Goal: Information Seeking & Learning: Check status

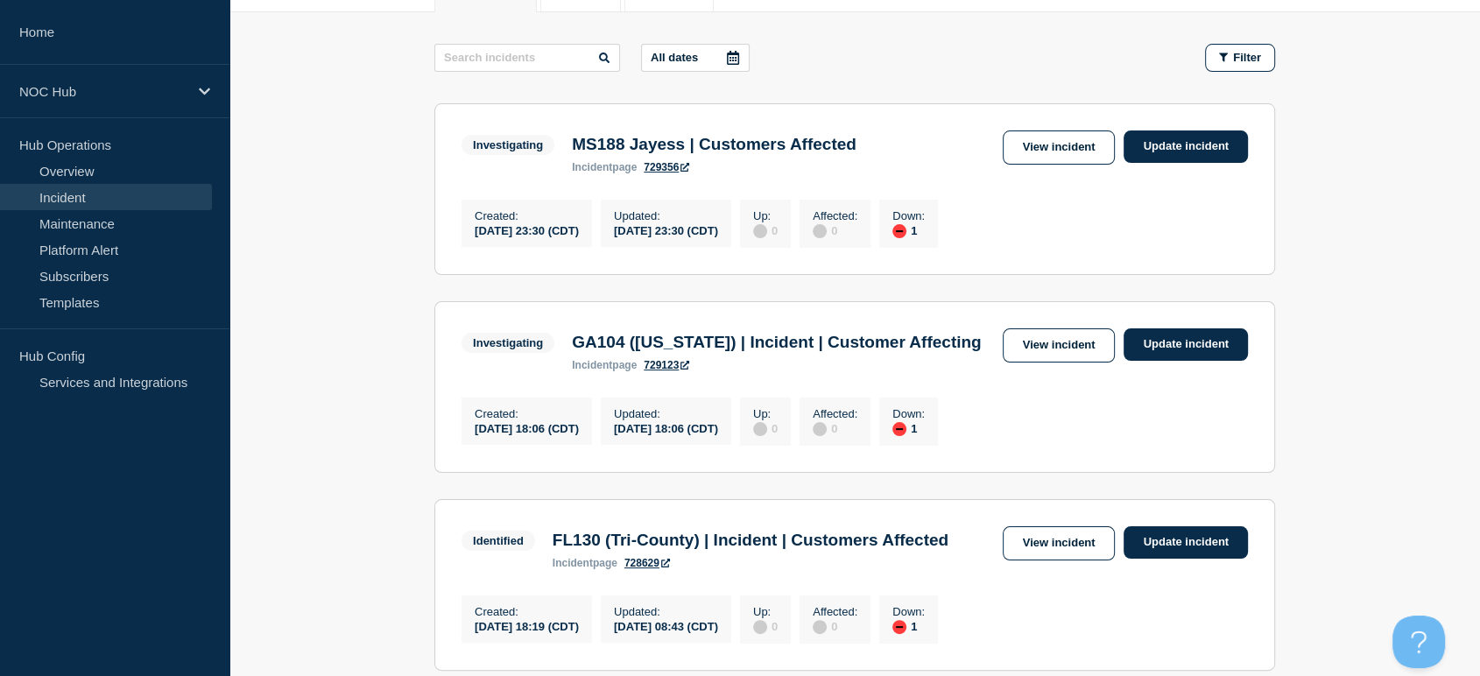
scroll to position [65, 0]
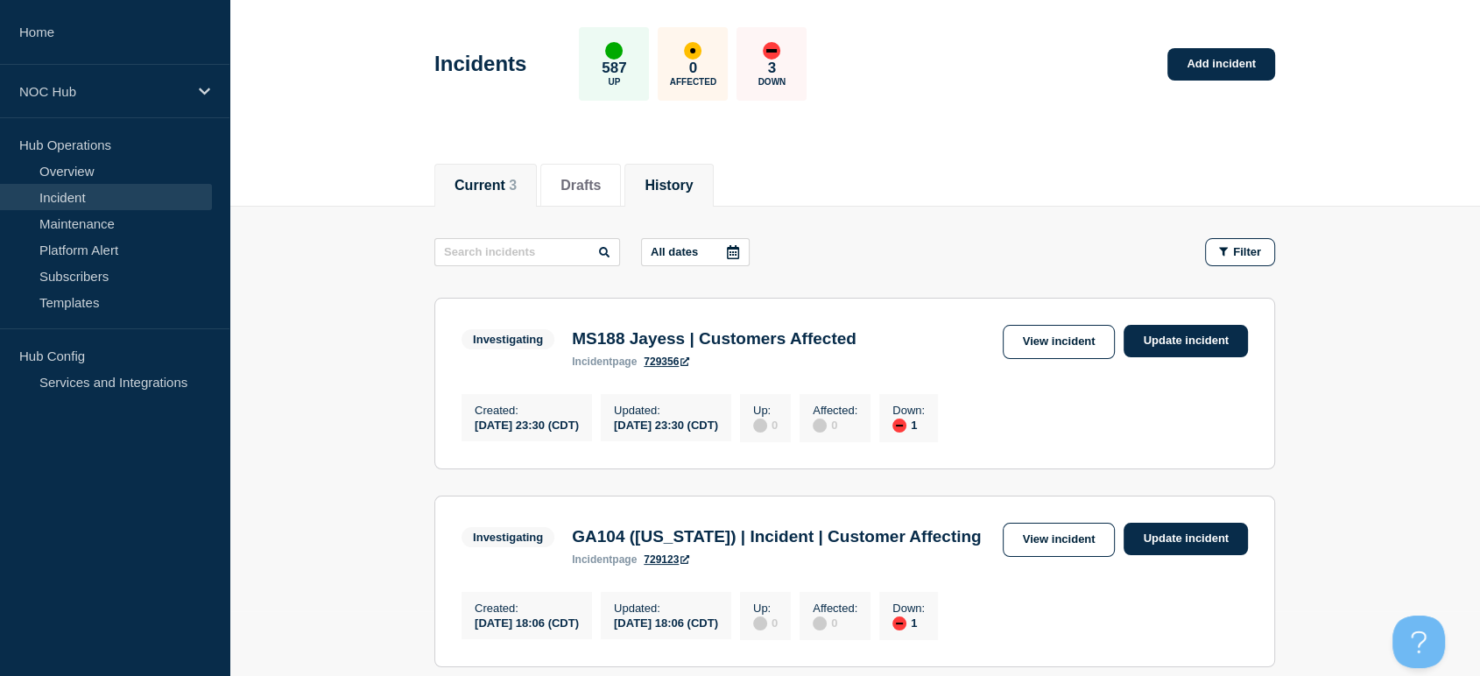
click at [686, 185] on button "History" at bounding box center [668, 186] width 48 height 16
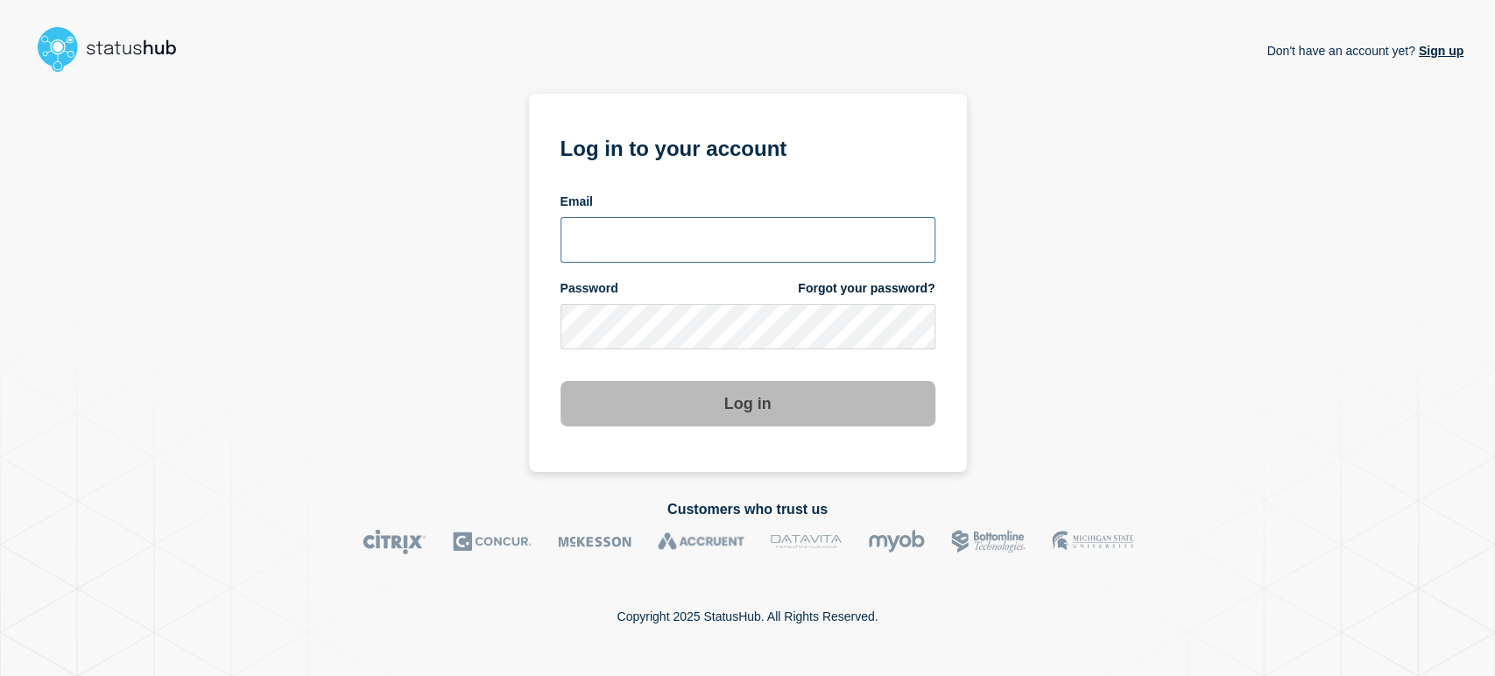
click at [657, 236] on input "email input" at bounding box center [747, 240] width 375 height 46
drag, startPoint x: 657, startPoint y: 236, endPoint x: 665, endPoint y: 241, distance: 10.2
click at [657, 236] on input "email input" at bounding box center [747, 240] width 375 height 46
type input "[PERSON_NAME][EMAIL_ADDRESS][PERSON_NAME][DOMAIN_NAME]"
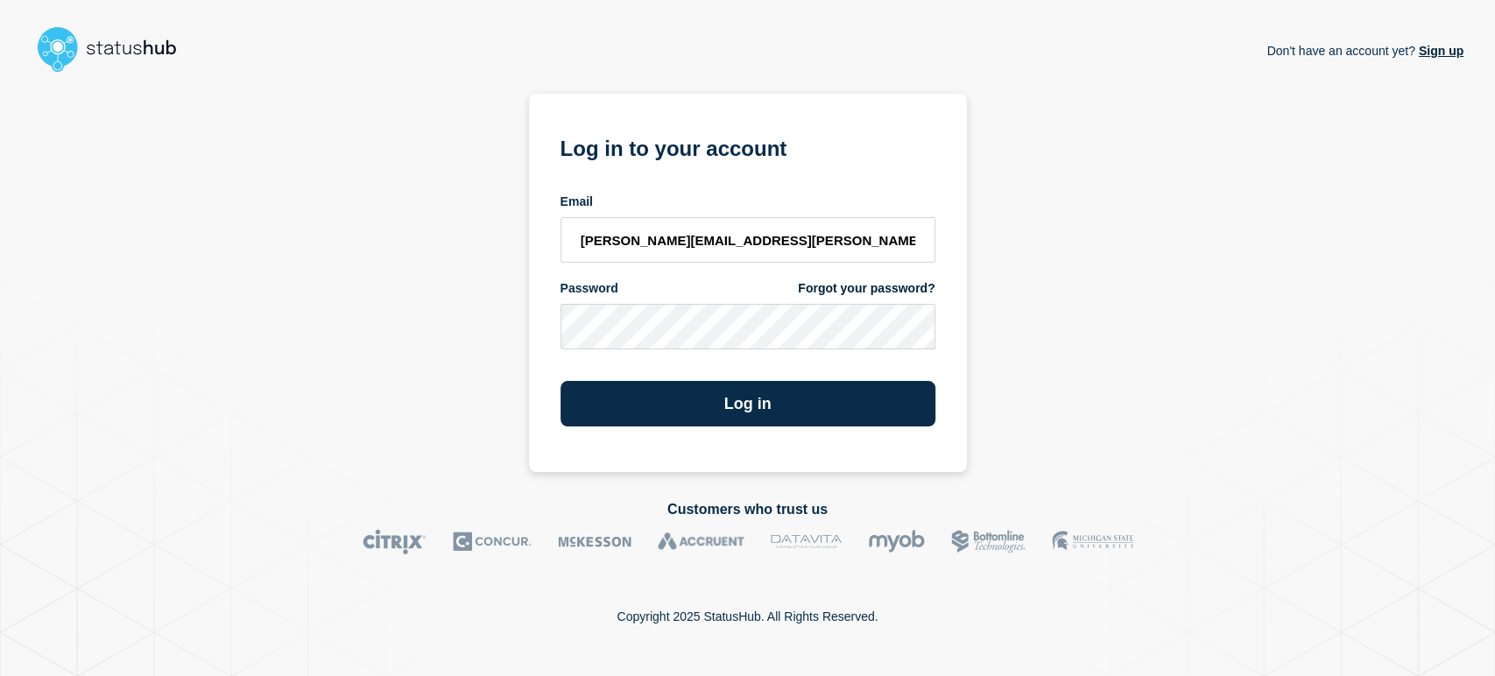
click at [560, 381] on button "Log in" at bounding box center [747, 404] width 375 height 46
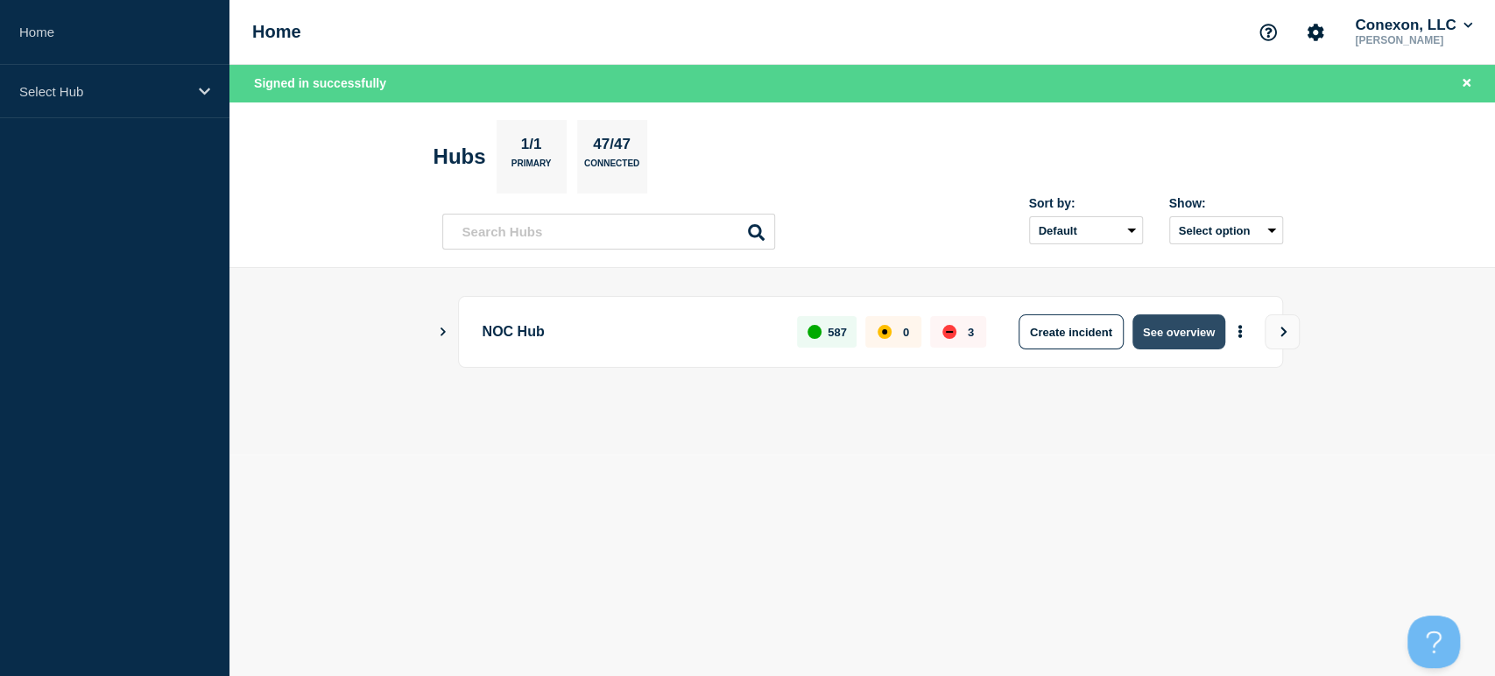
click at [1169, 339] on button "See overview" at bounding box center [1178, 331] width 93 height 35
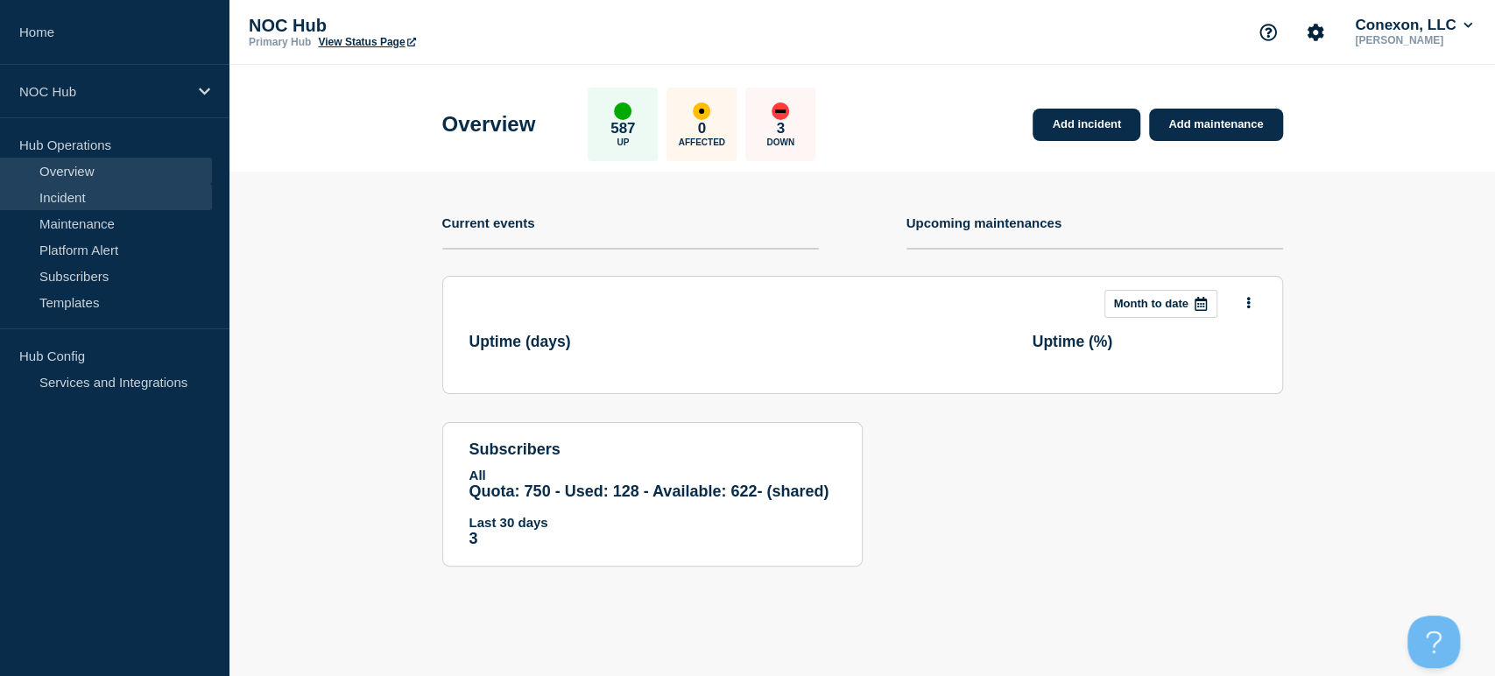
click at [48, 196] on link "Incident" at bounding box center [106, 197] width 212 height 26
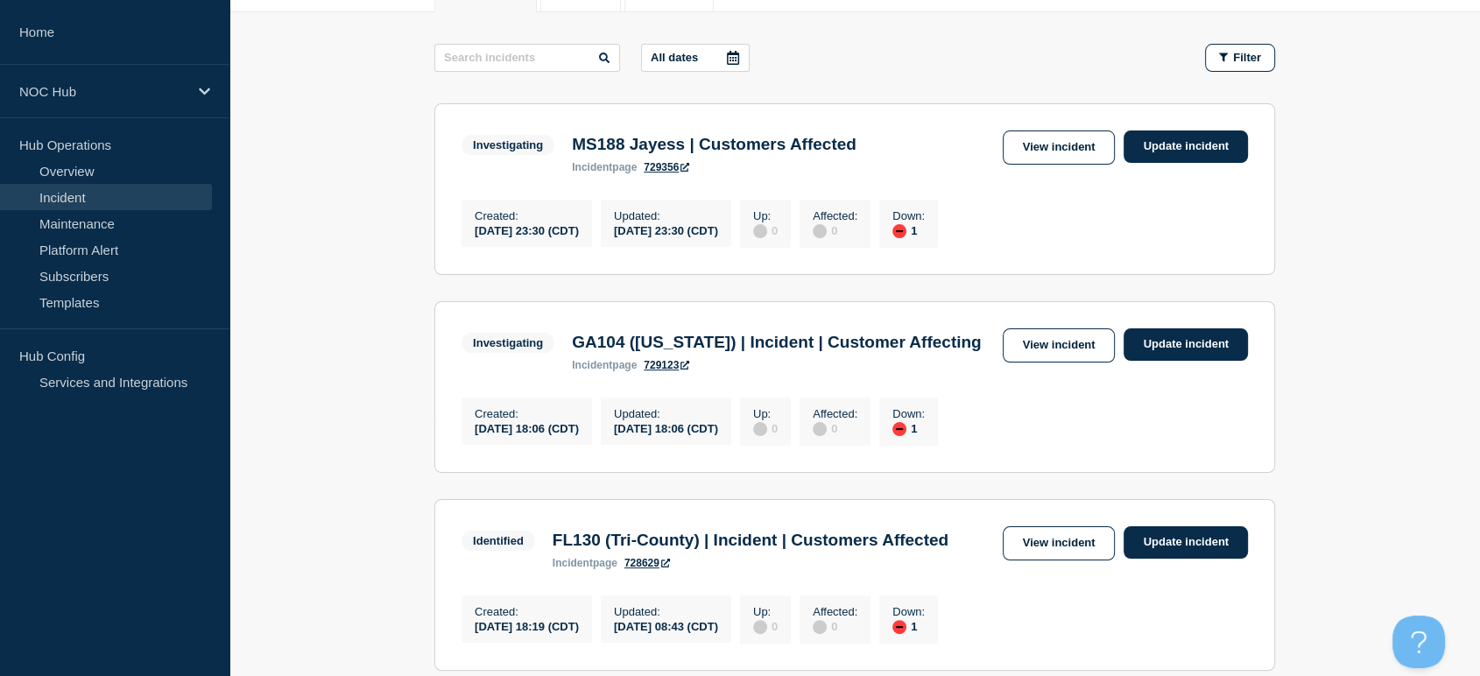
scroll to position [259, 0]
click at [1066, 144] on link "View incident" at bounding box center [1059, 147] width 113 height 34
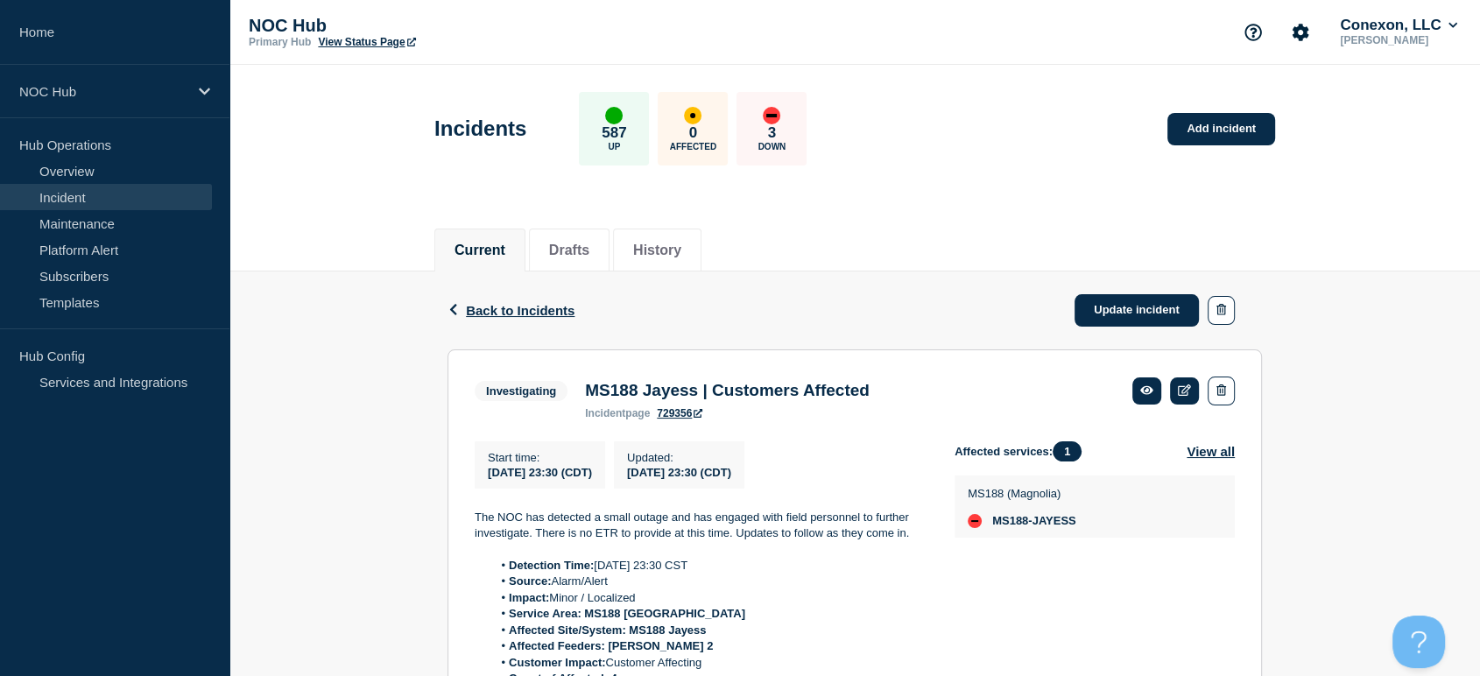
scroll to position [292, 0]
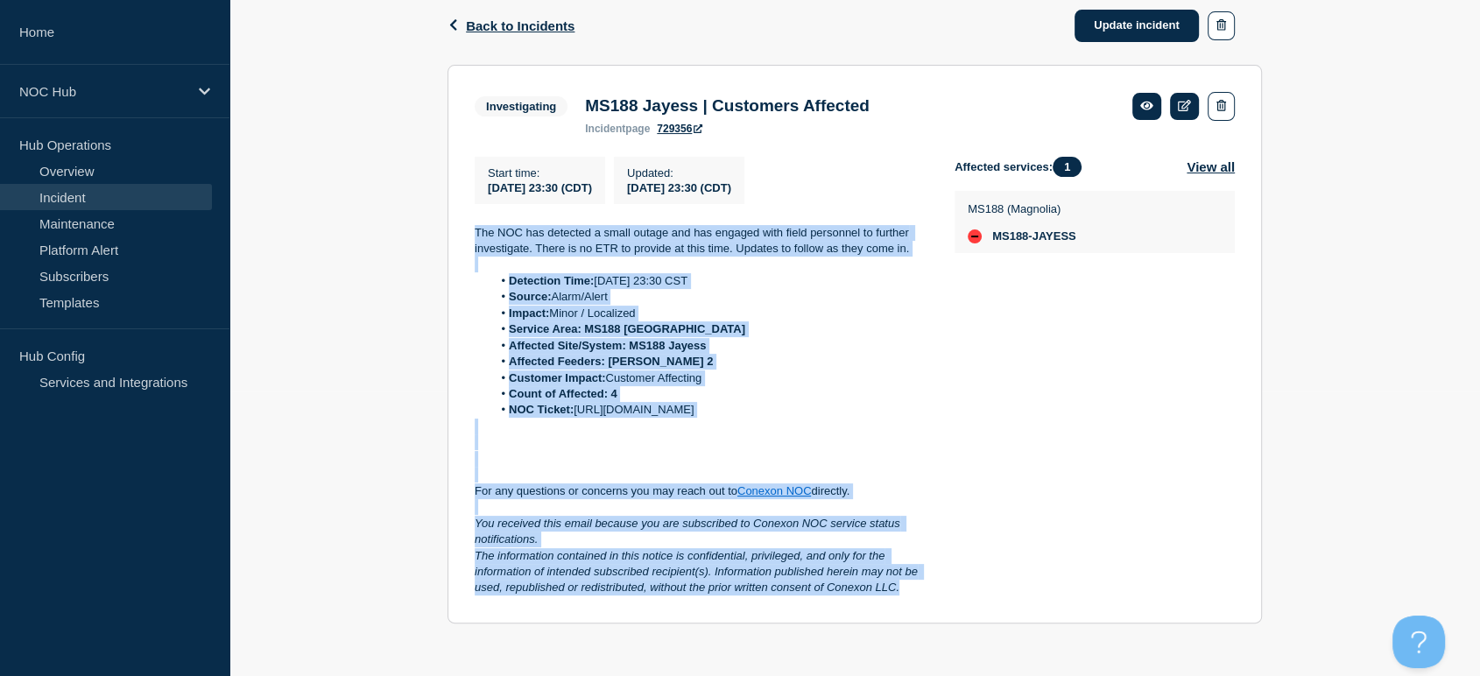
drag, startPoint x: 468, startPoint y: 222, endPoint x: 919, endPoint y: 604, distance: 590.9
click at [919, 604] on section "Investigating MS188 Jayess | Customers Affected incident page 729356 Start time…" at bounding box center [854, 344] width 814 height 559
copy div "The NOC has detected a small outage and has engaged with field personnel to fur…"
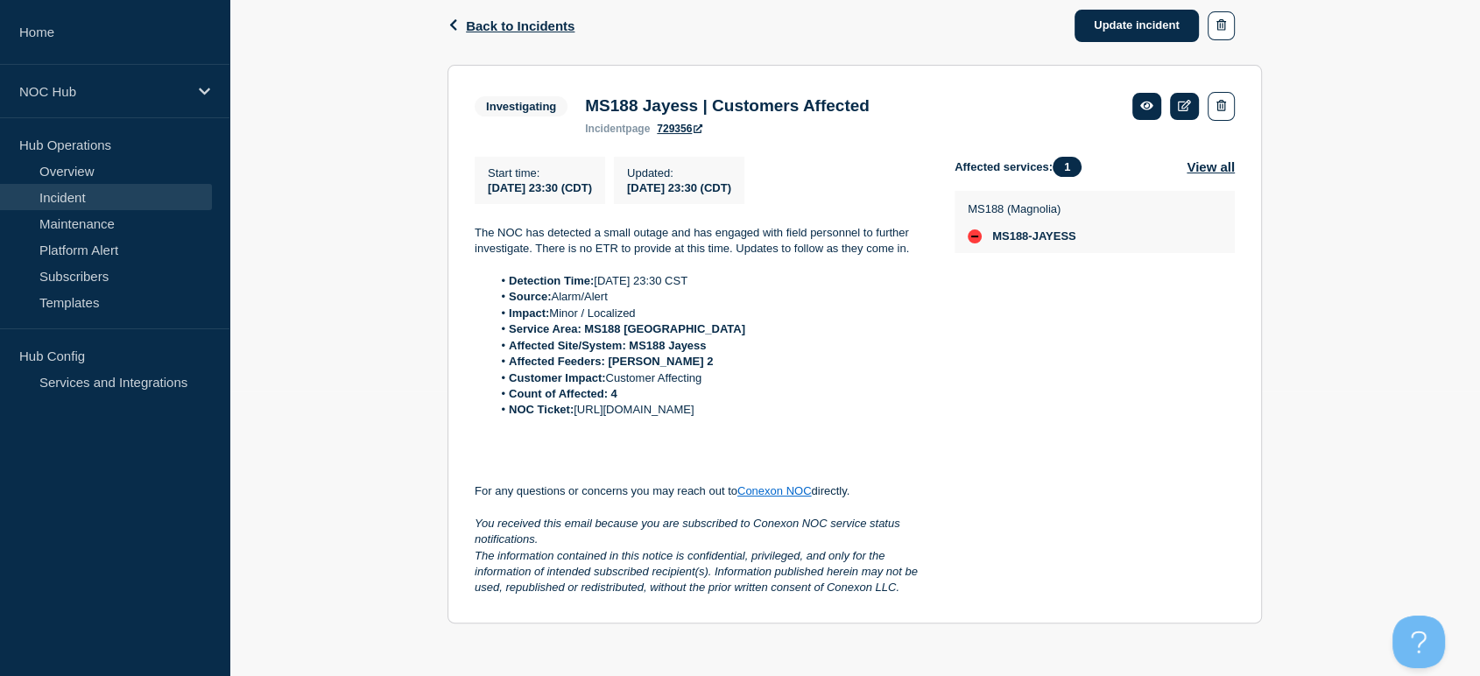
click at [1067, 475] on div "Affected services: 1 View all MS188 ([GEOGRAPHIC_DATA]) MS188-JAYESS" at bounding box center [1094, 377] width 280 height 440
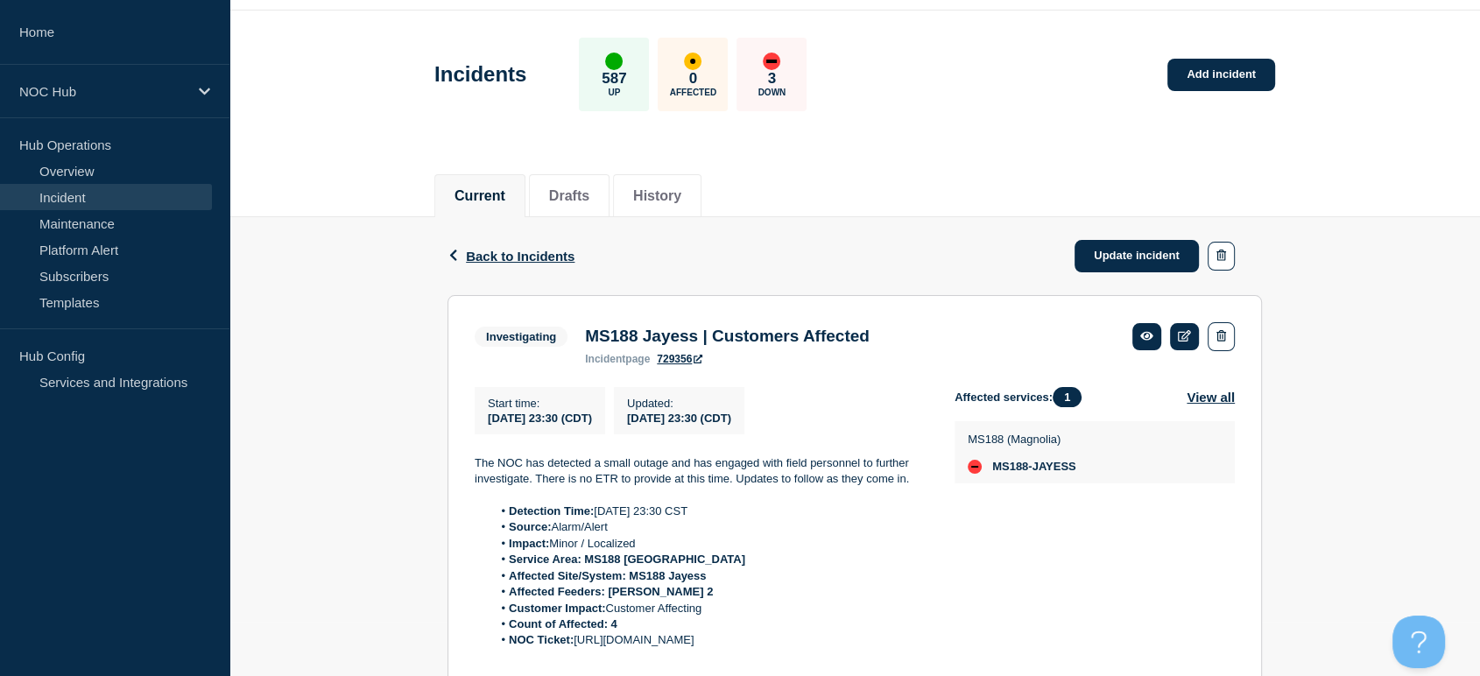
scroll to position [0, 0]
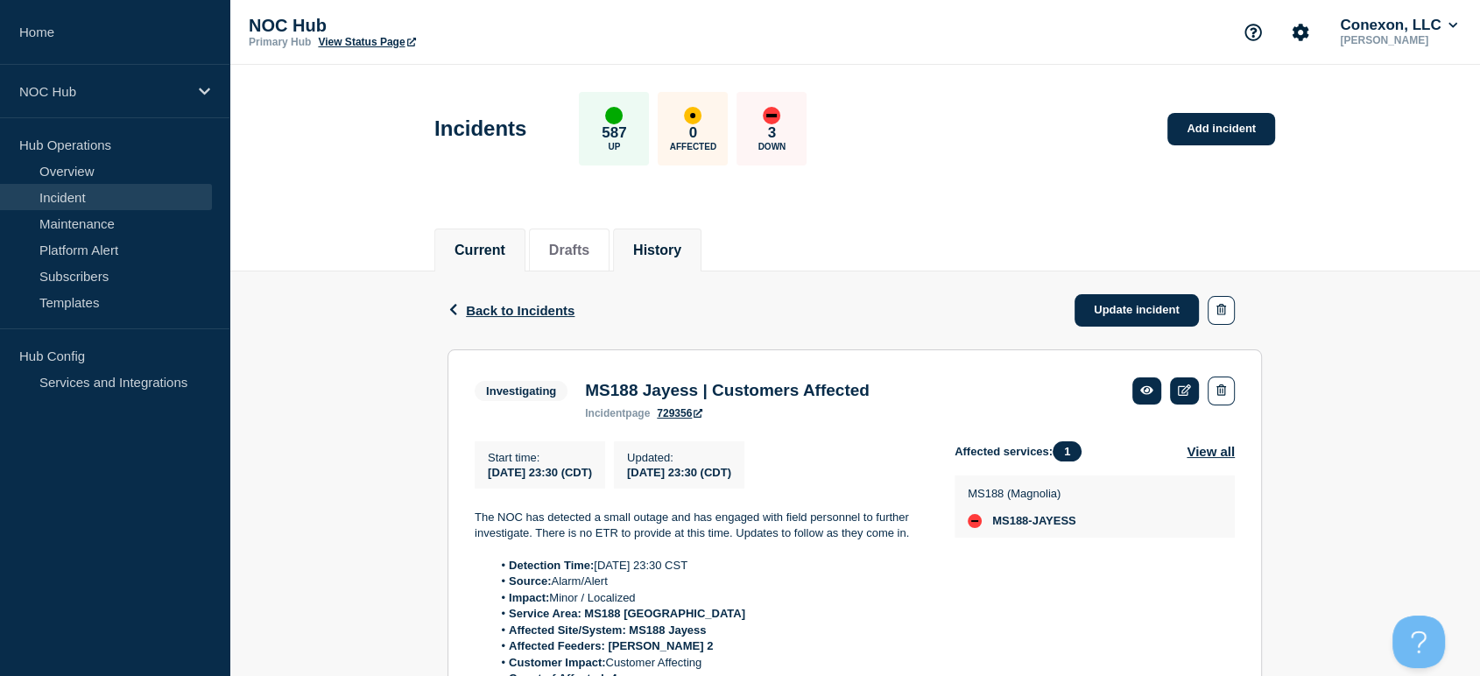
click at [681, 243] on button "History" at bounding box center [657, 251] width 48 height 16
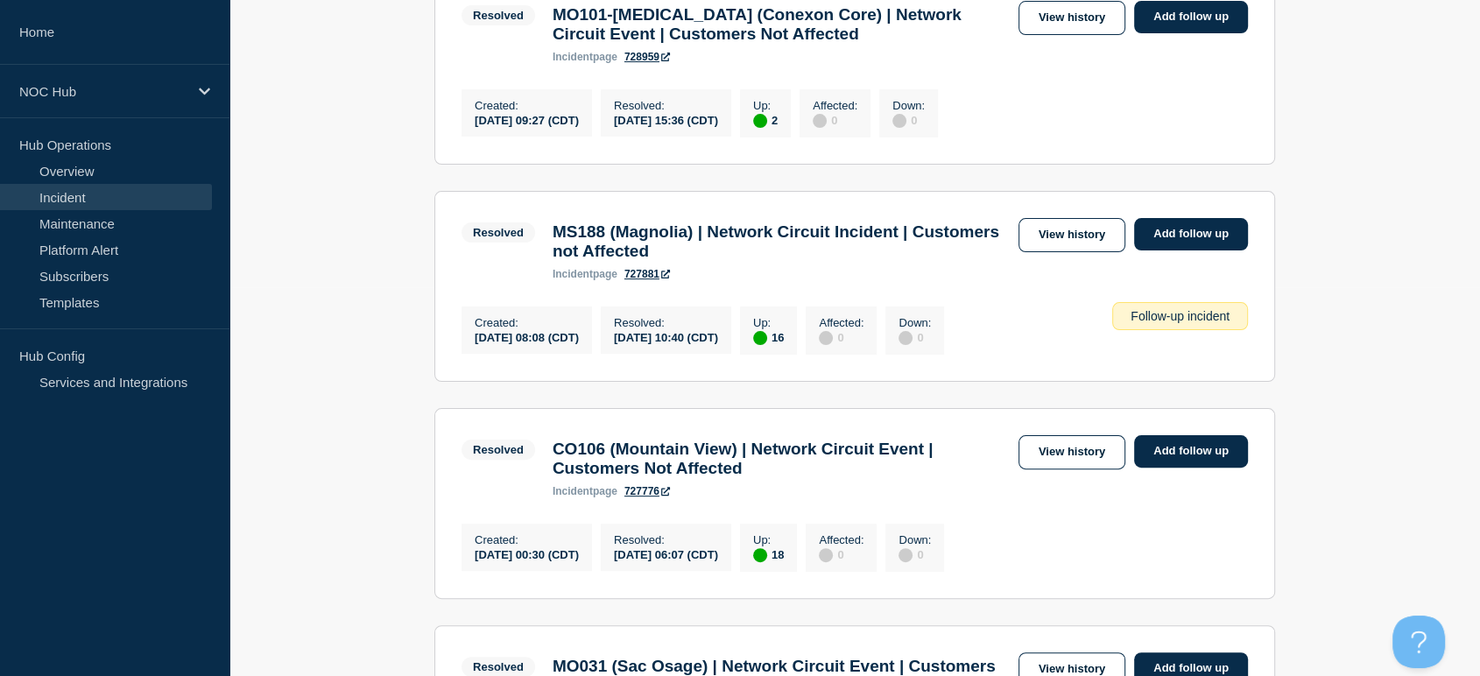
scroll to position [194, 0]
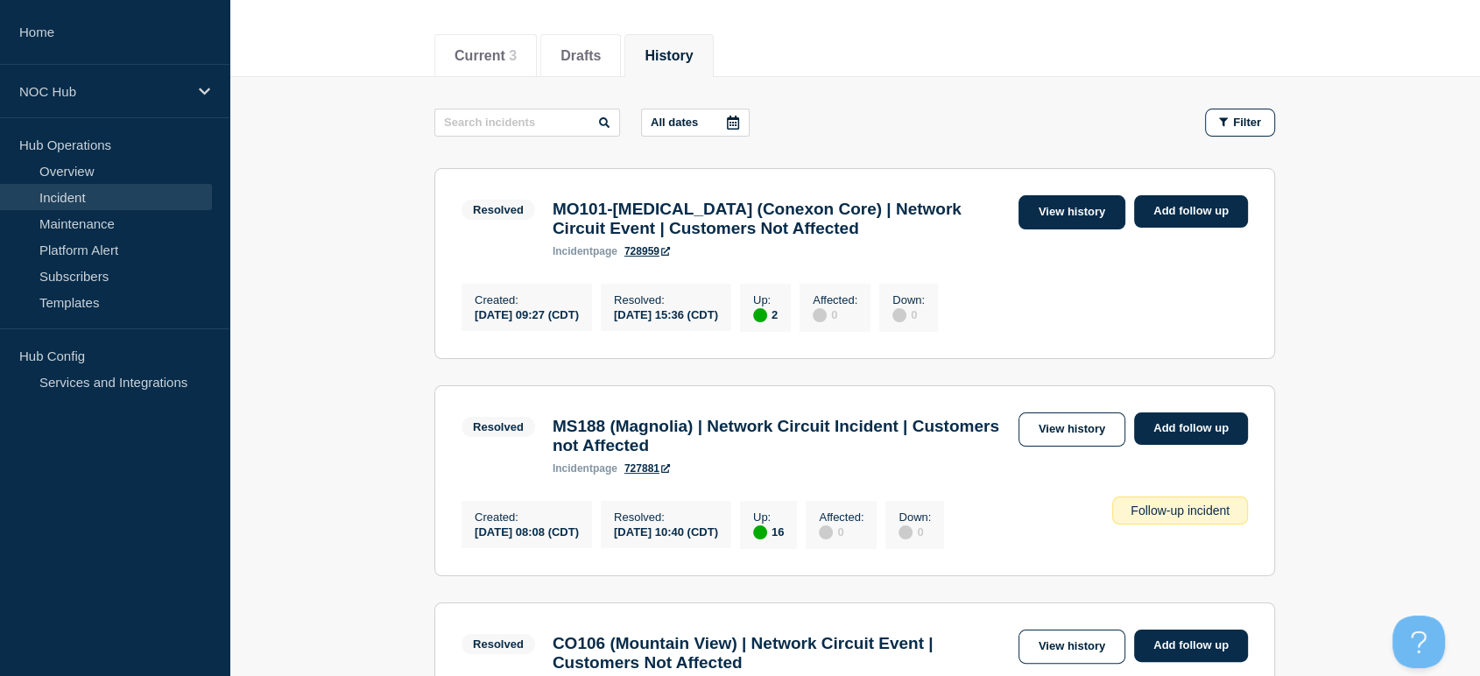
click at [1038, 207] on link "View history" at bounding box center [1071, 212] width 107 height 34
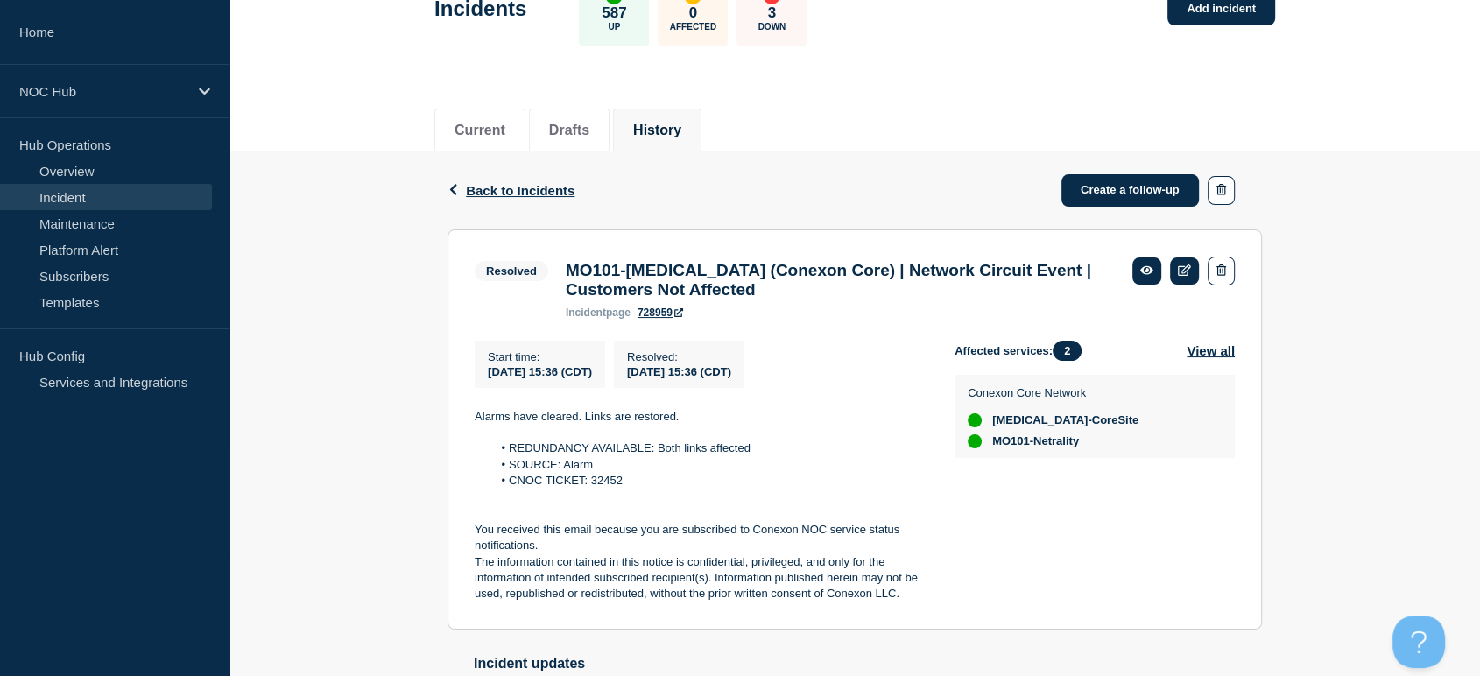
scroll to position [271, 0]
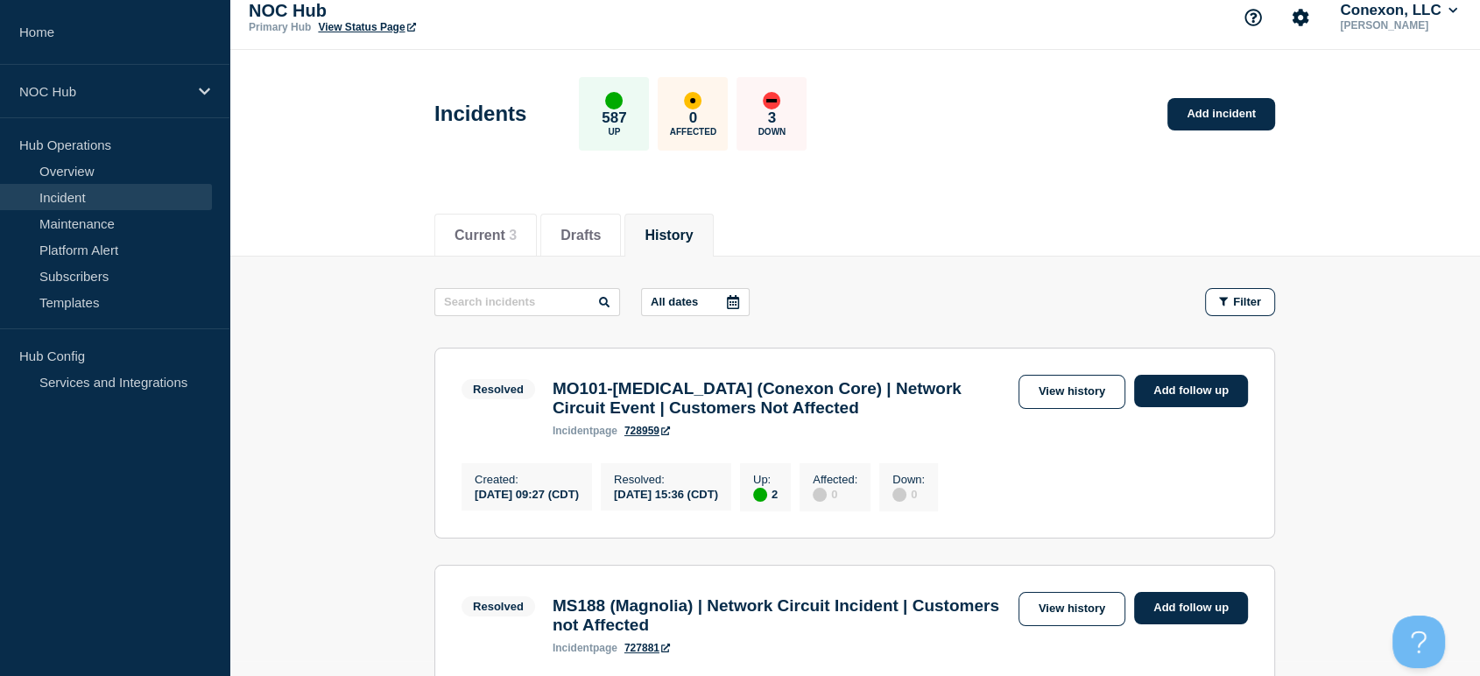
scroll to position [292, 0]
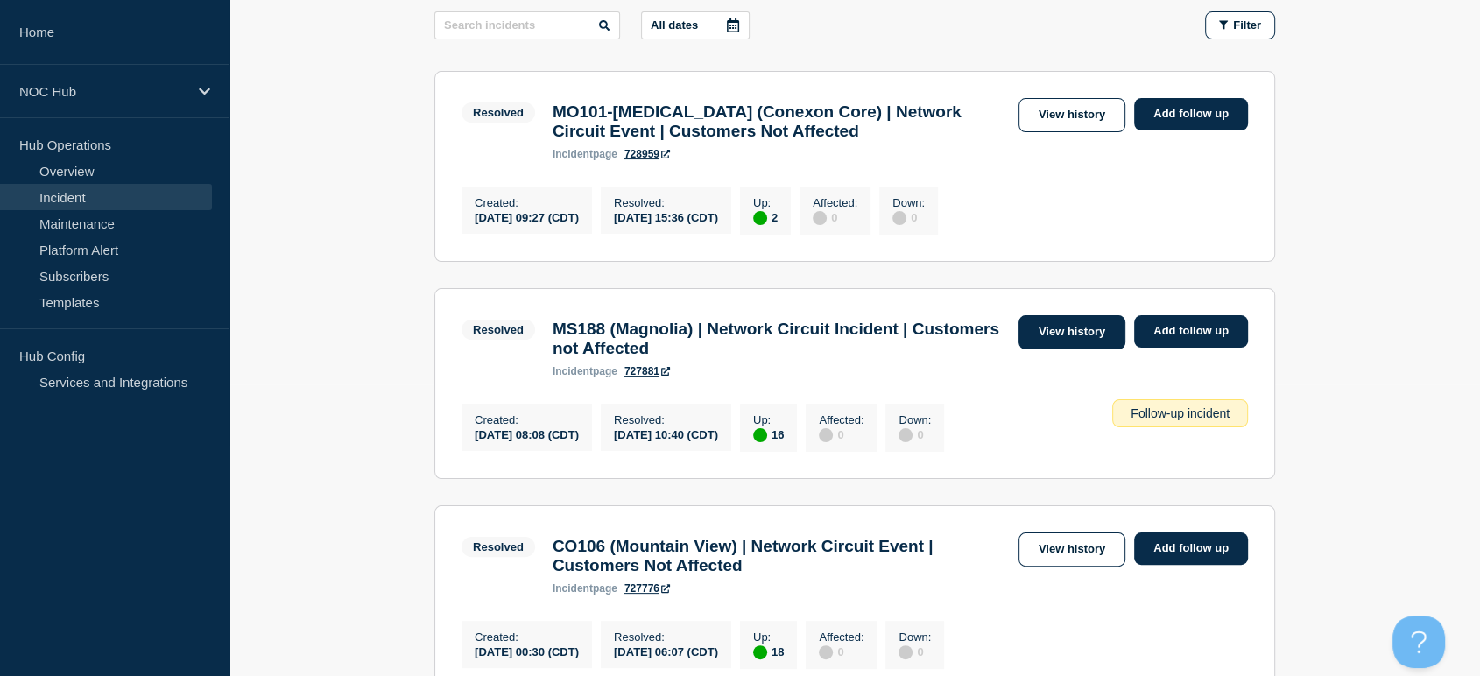
click at [1048, 349] on link "View history" at bounding box center [1071, 332] width 107 height 34
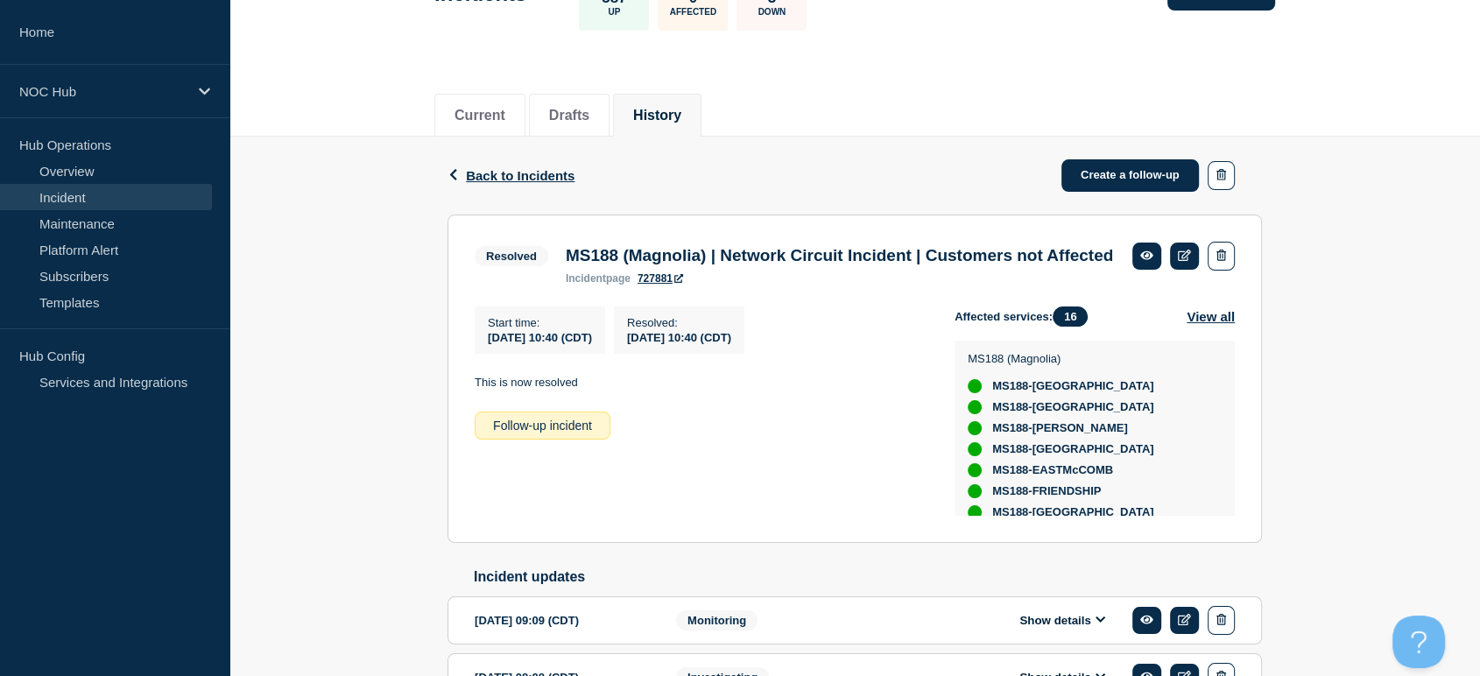
scroll to position [271, 0]
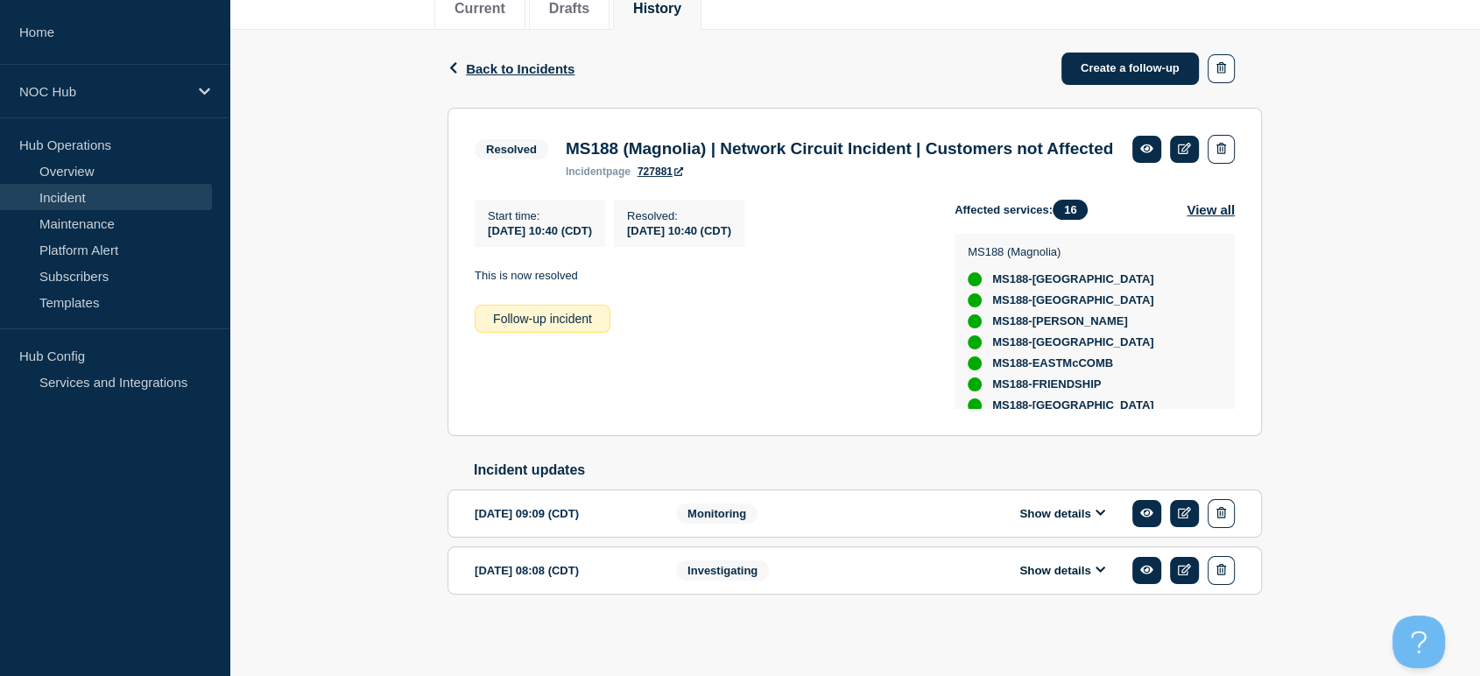
click at [1100, 572] on icon at bounding box center [1100, 570] width 10 height 6
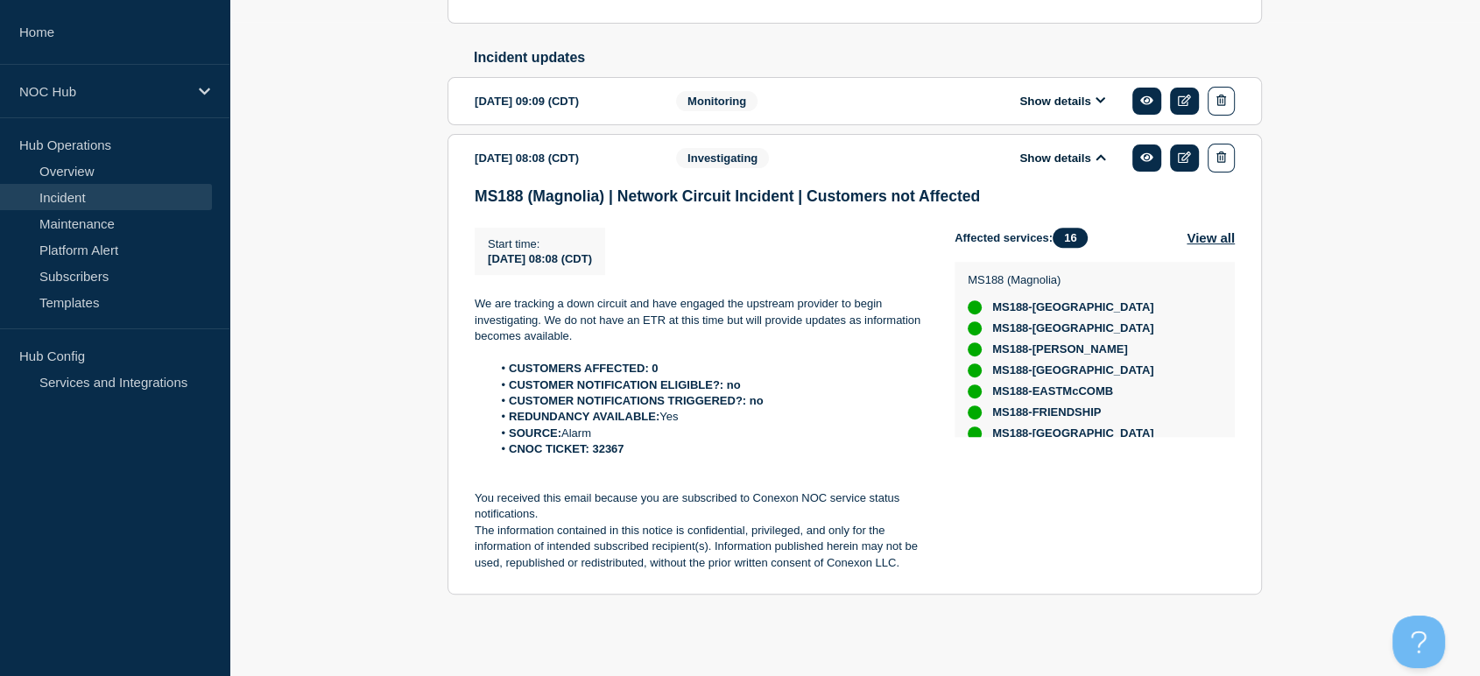
scroll to position [686, 0]
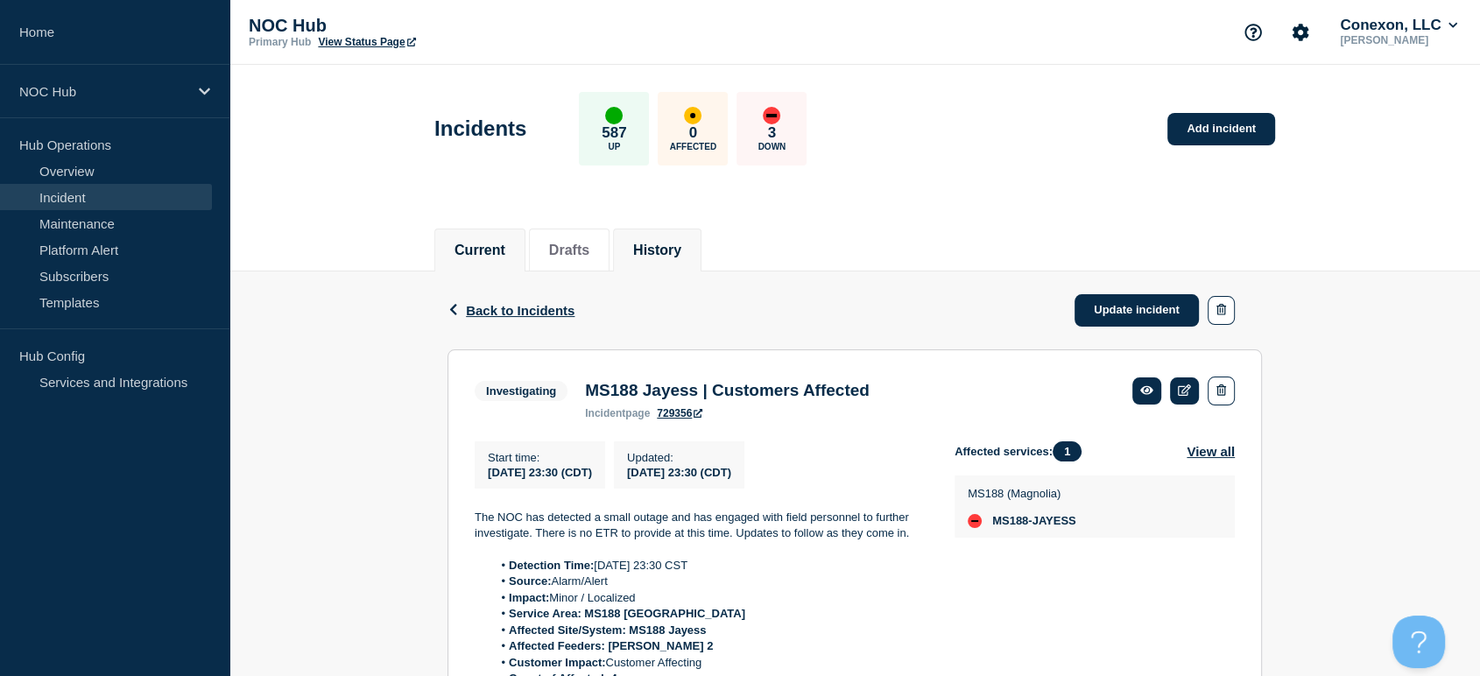
click at [665, 243] on button "History" at bounding box center [657, 251] width 48 height 16
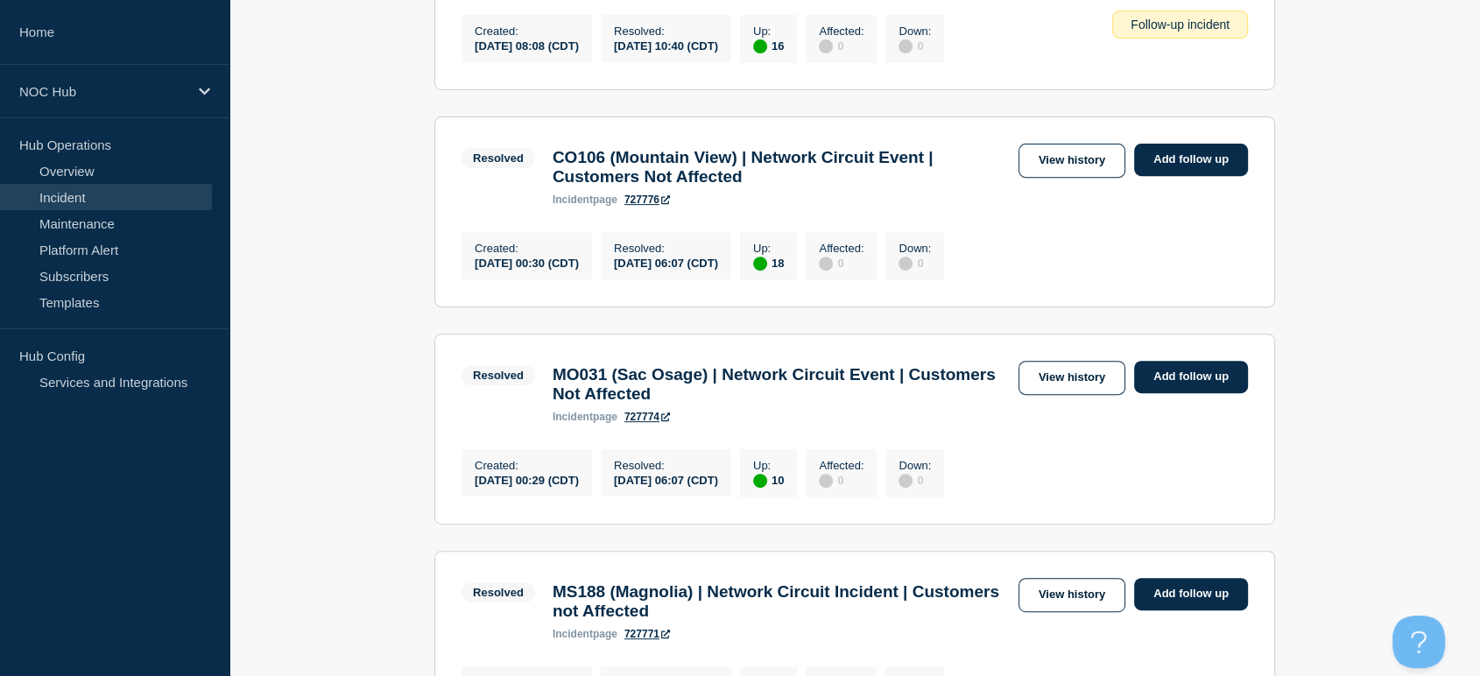
scroll to position [876, 0]
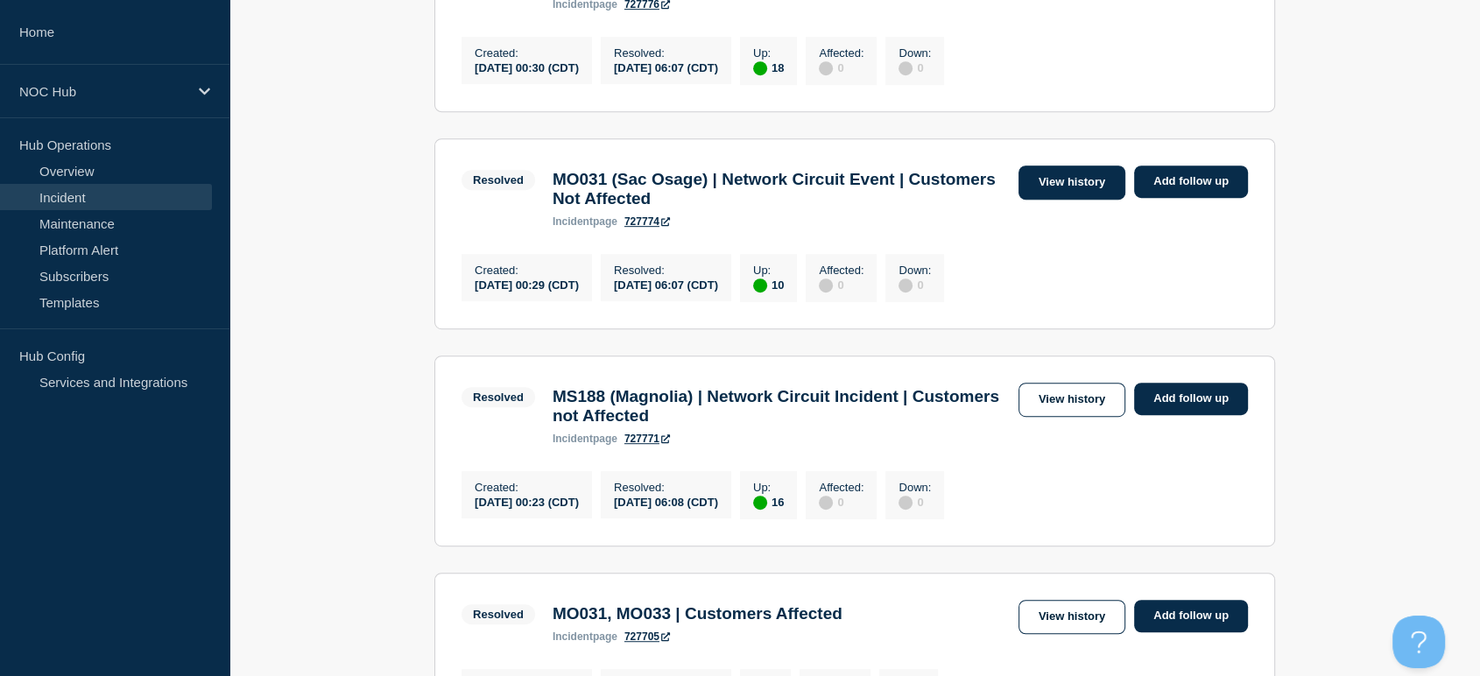
click at [1064, 200] on link "View history" at bounding box center [1071, 182] width 107 height 34
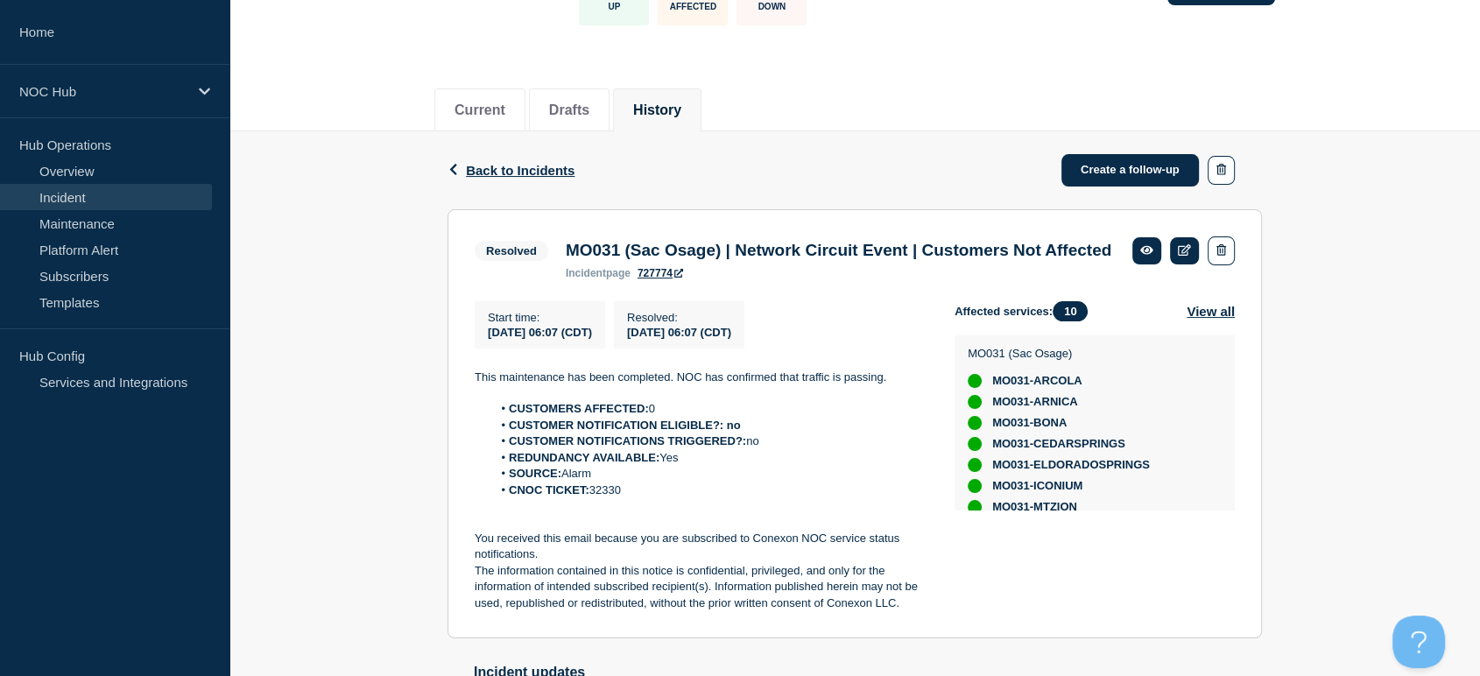
scroll to position [320, 0]
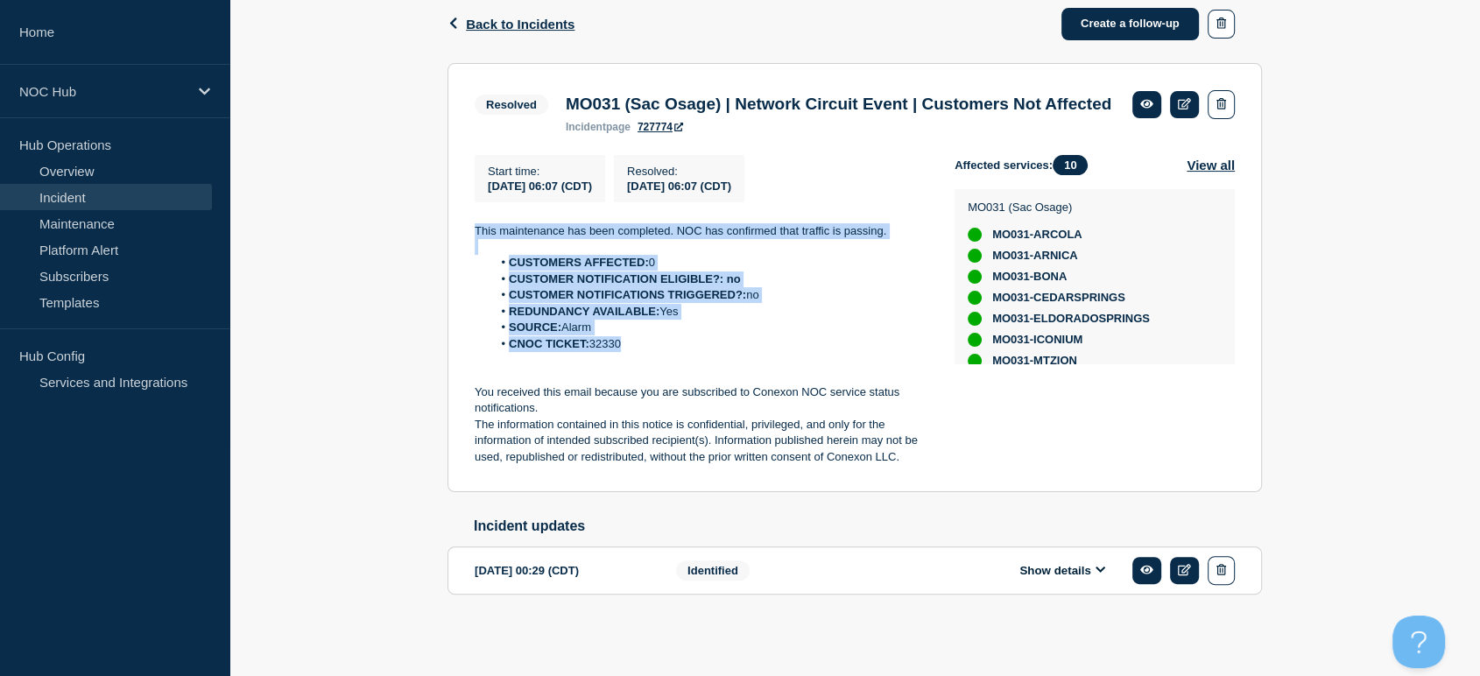
drag, startPoint x: 638, startPoint y: 344, endPoint x: 466, endPoint y: 228, distance: 208.1
click at [466, 228] on section "Resolved MO031 (Sac Osage) | Network Circuit Event | Customers Not Affected inc…" at bounding box center [854, 278] width 814 height 430
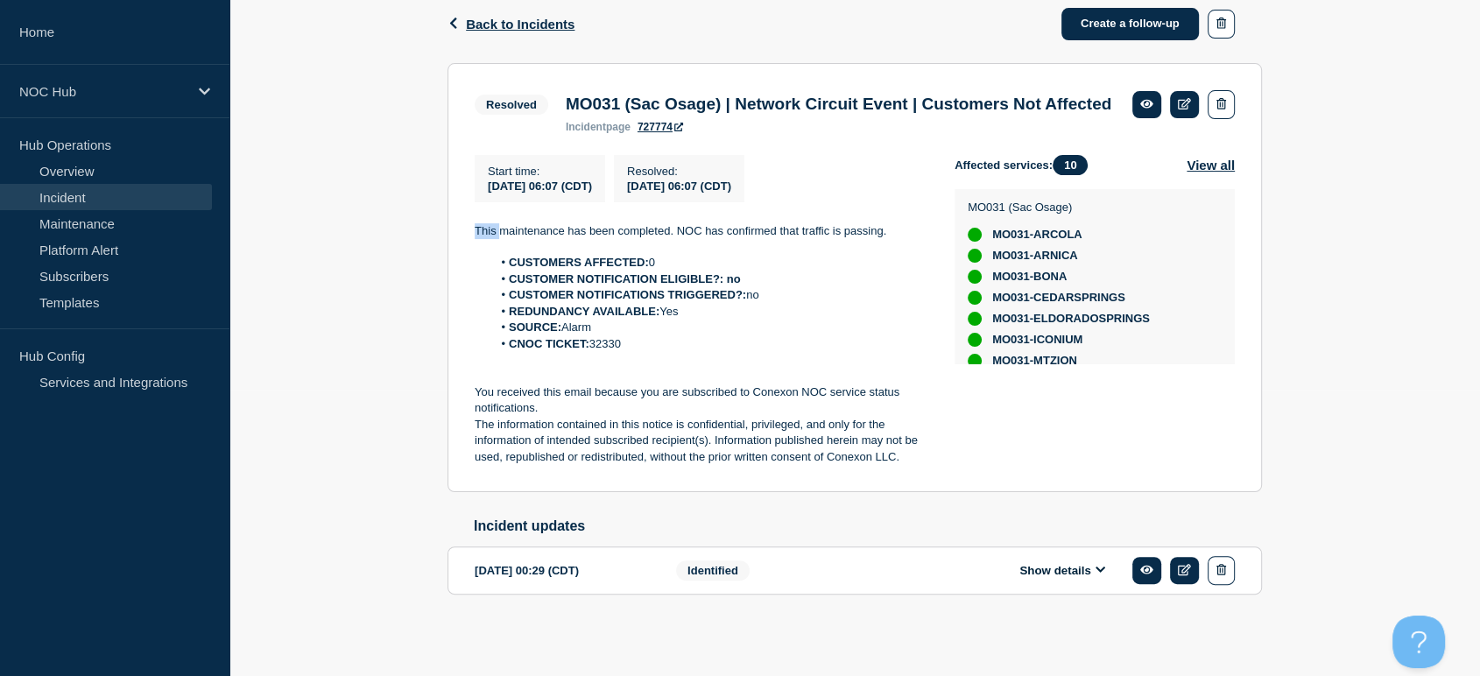
click at [466, 228] on section "Resolved MO031 (Sac Osage) | Network Circuit Event | Customers Not Affected inc…" at bounding box center [854, 278] width 814 height 430
click at [468, 224] on section "Resolved MO031 (Sac Osage) | Network Circuit Event | Customers Not Affected inc…" at bounding box center [854, 278] width 814 height 430
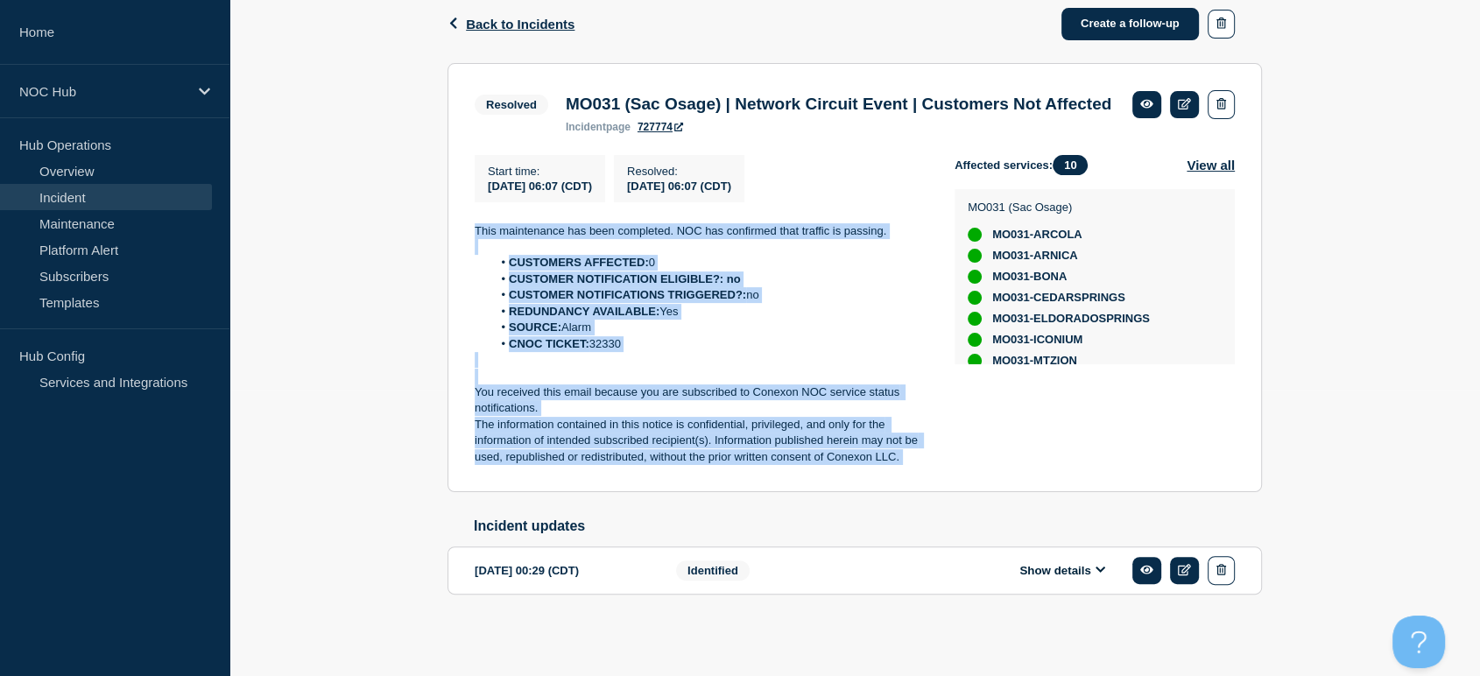
drag, startPoint x: 468, startPoint y: 224, endPoint x: 947, endPoint y: 475, distance: 540.1
click at [947, 475] on section "Resolved MO031 (Sac Osage) | Network Circuit Event | Customers Not Affected inc…" at bounding box center [854, 278] width 814 height 430
click at [806, 295] on li "CUSTOMER NOTIFICATIONS TRIGGERED?: no" at bounding box center [709, 295] width 435 height 16
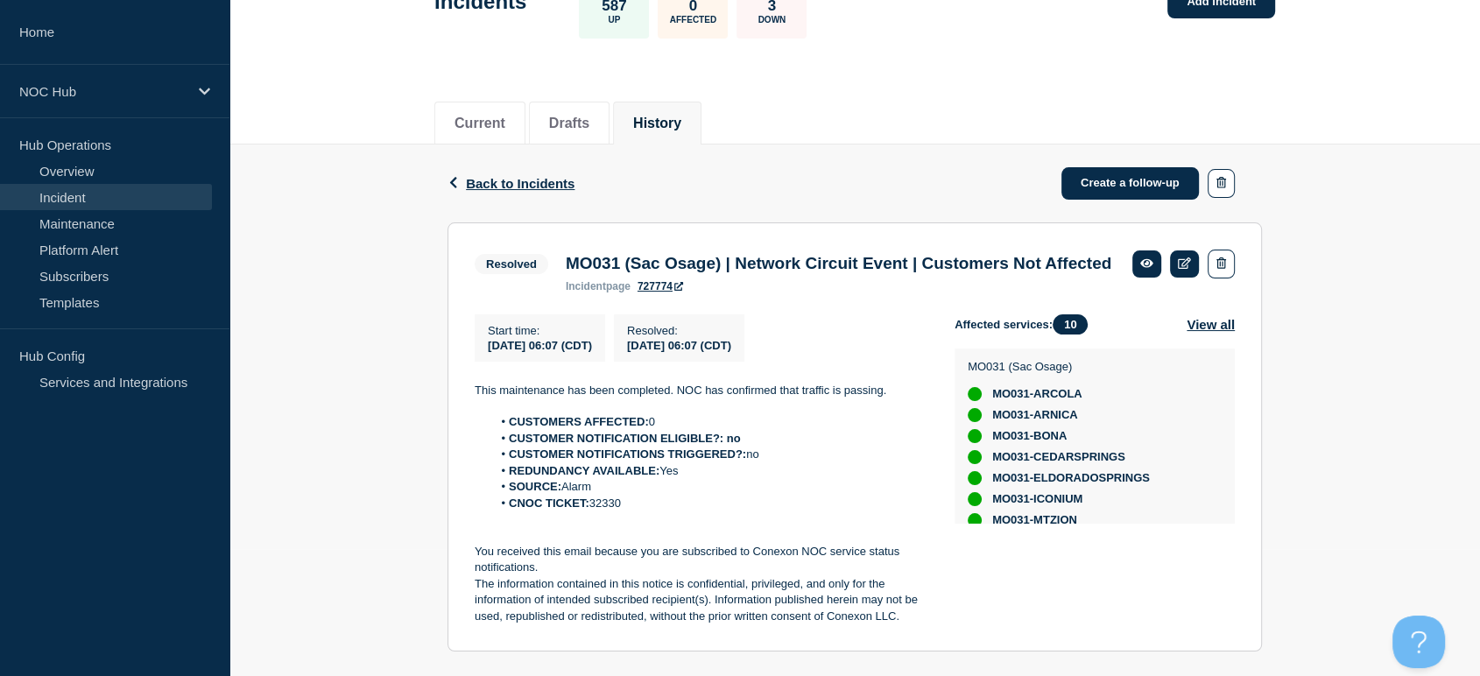
scroll to position [0, 0]
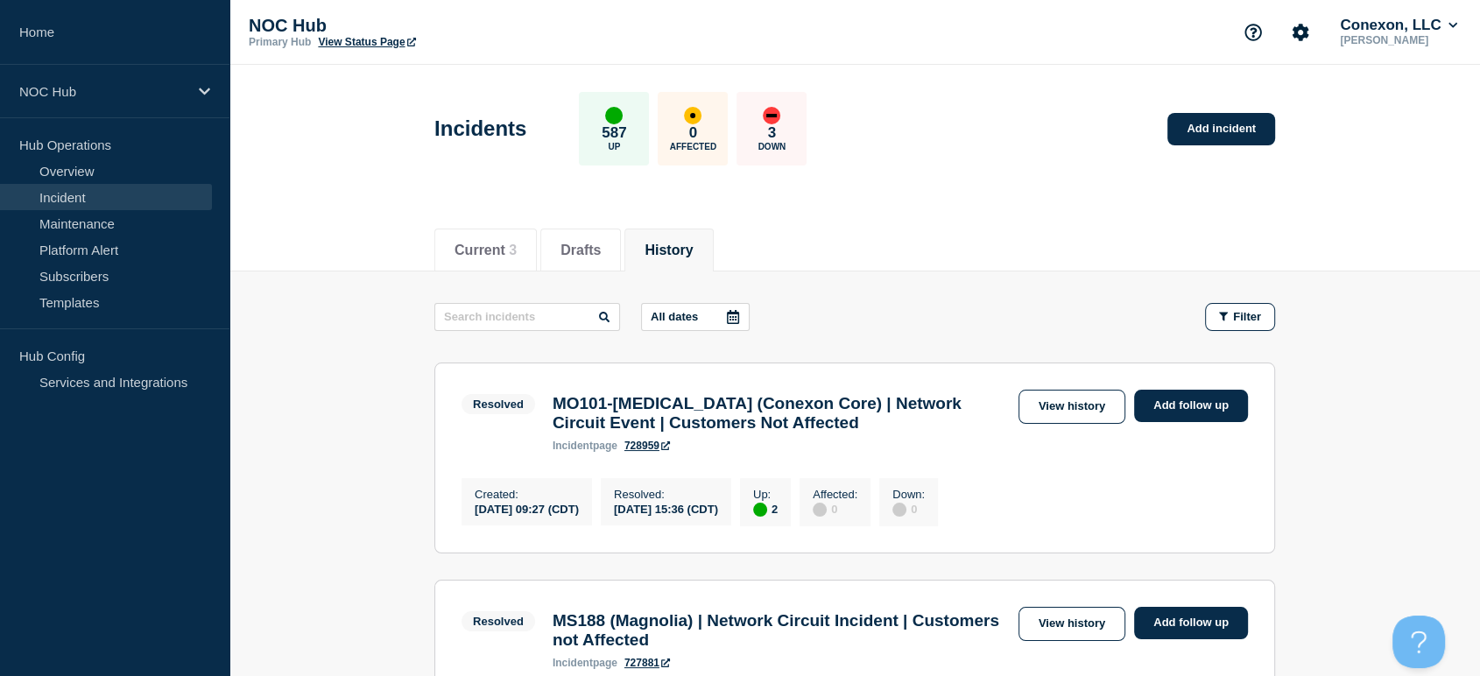
click at [133, 200] on link "Incident" at bounding box center [106, 197] width 212 height 26
click at [532, 243] on li "Current 3" at bounding box center [485, 250] width 102 height 43
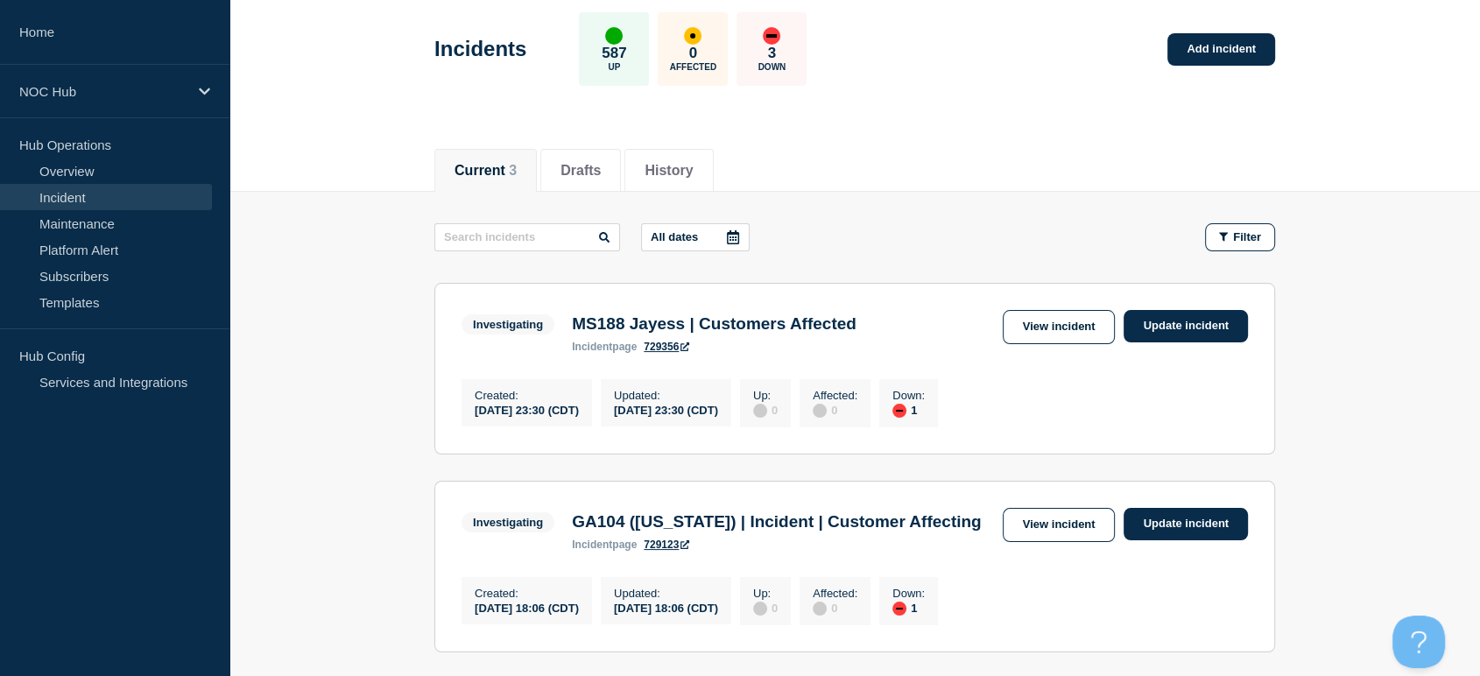
scroll to position [65, 0]
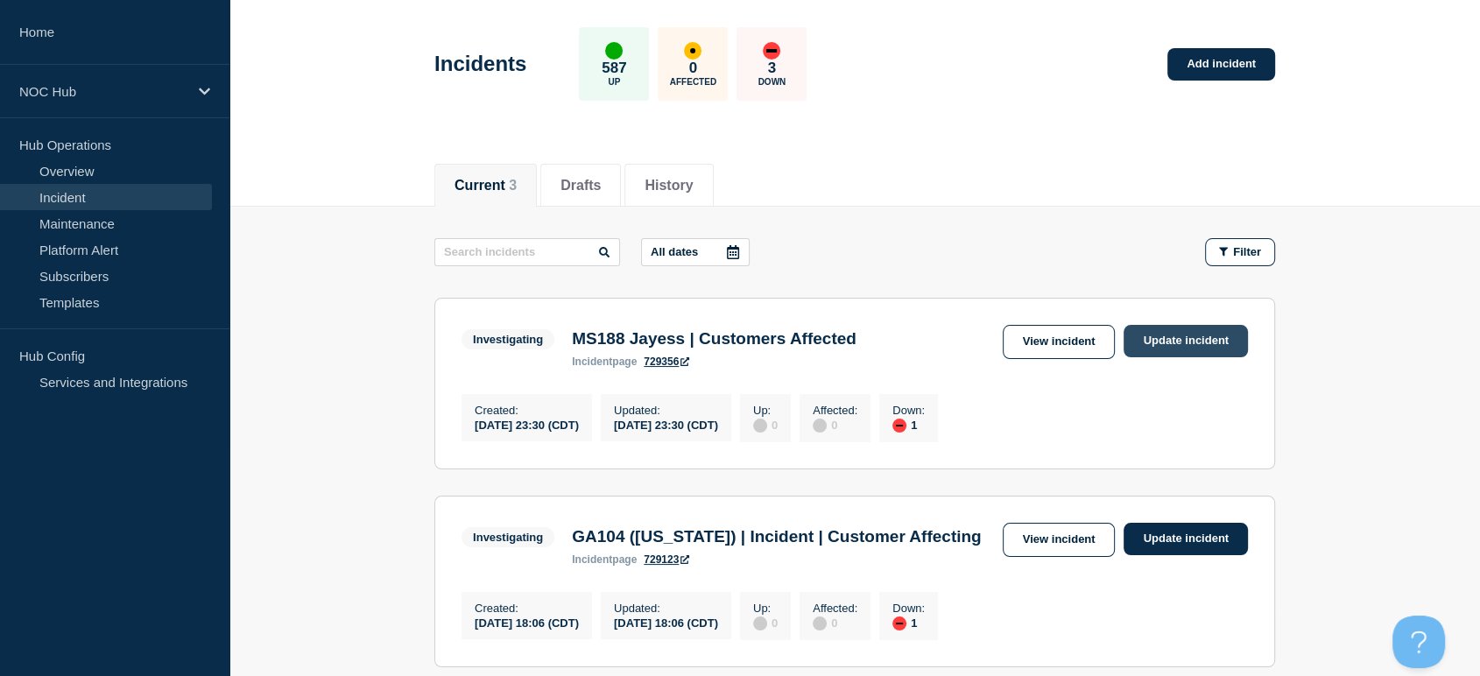
click at [1148, 348] on link "Update incident" at bounding box center [1185, 341] width 124 height 32
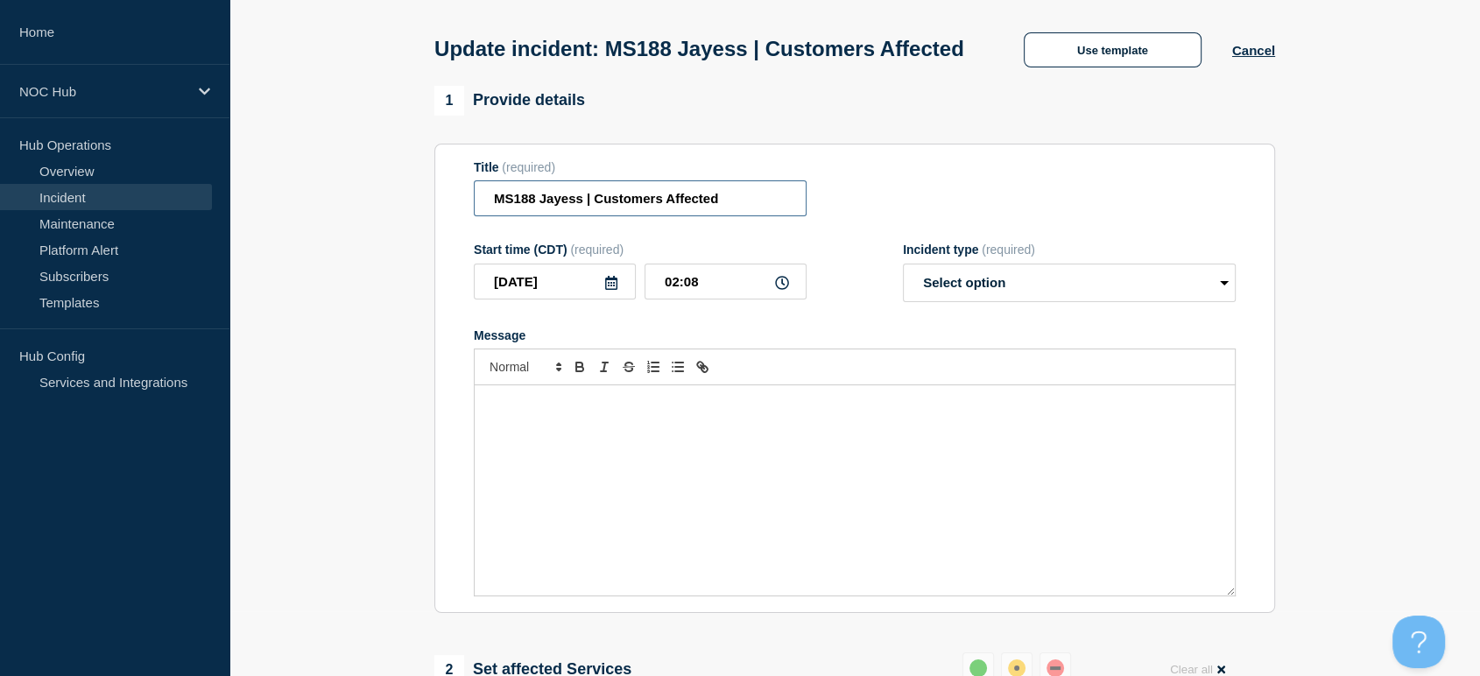
click at [590, 216] on input "MS188 Jayess | Customers Affected" at bounding box center [640, 198] width 333 height 36
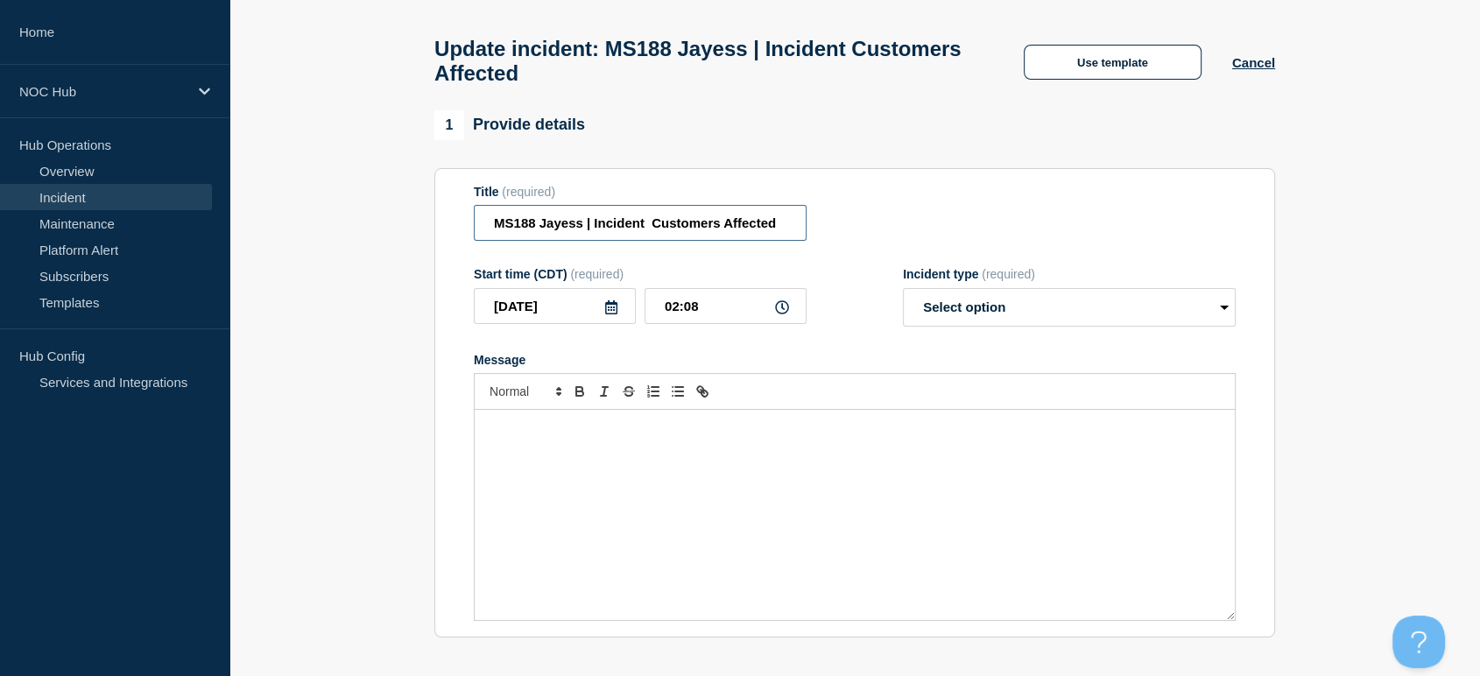
type input "MS188 Jayess | Incident | Customers Affected"
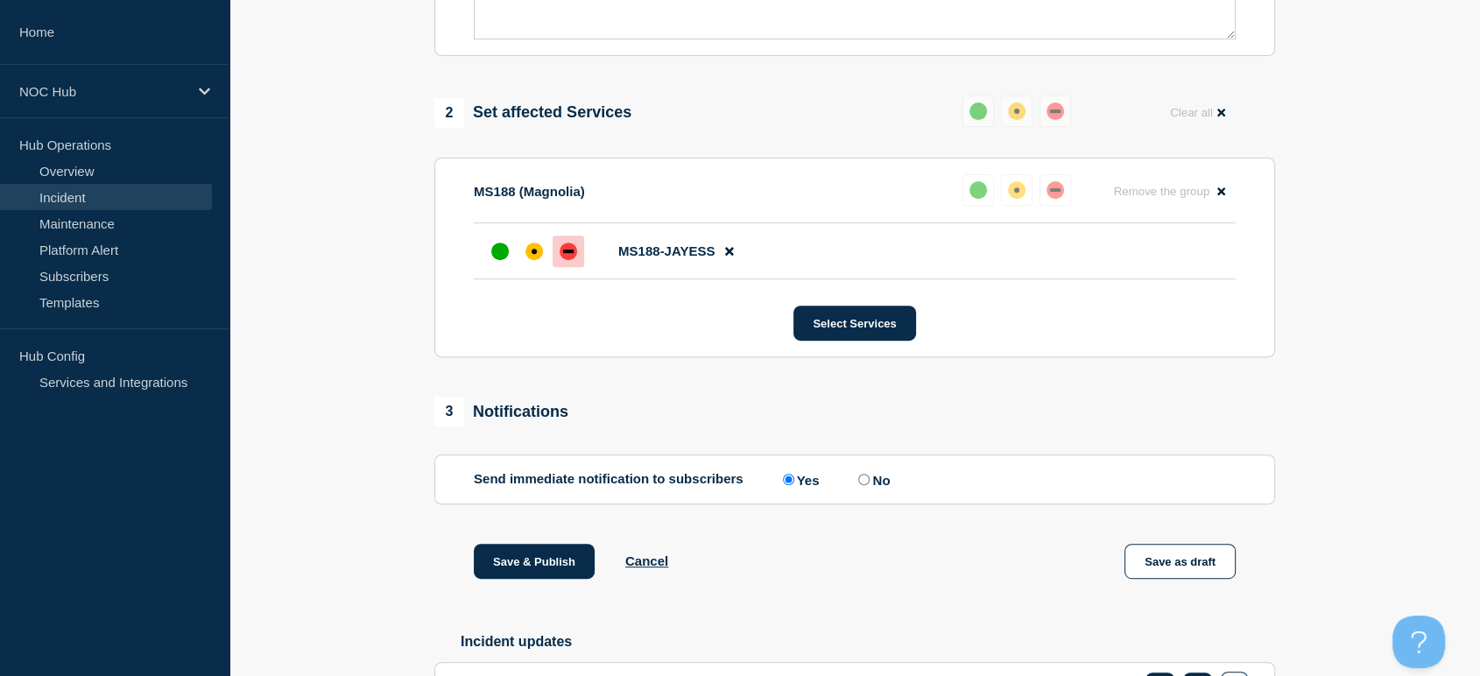
scroll to position [746, 0]
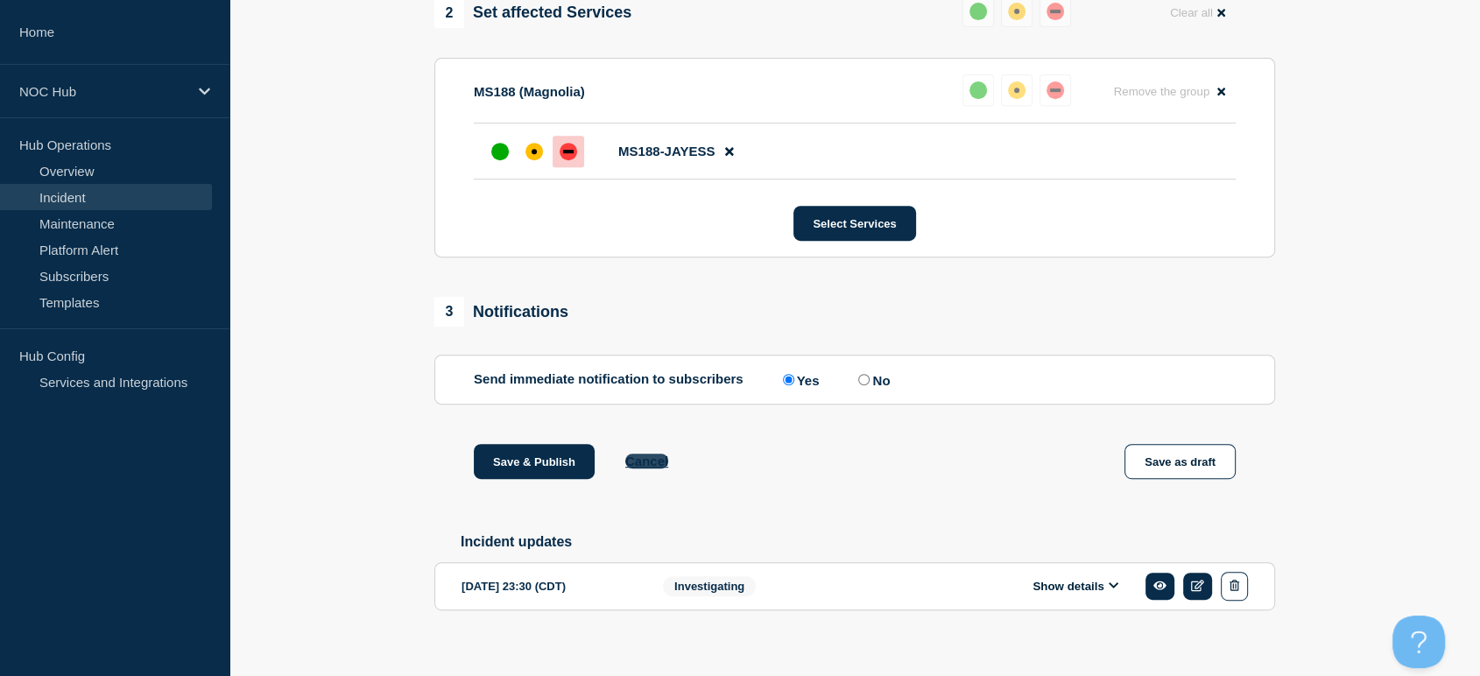
click at [648, 468] on button "Cancel" at bounding box center [646, 461] width 43 height 15
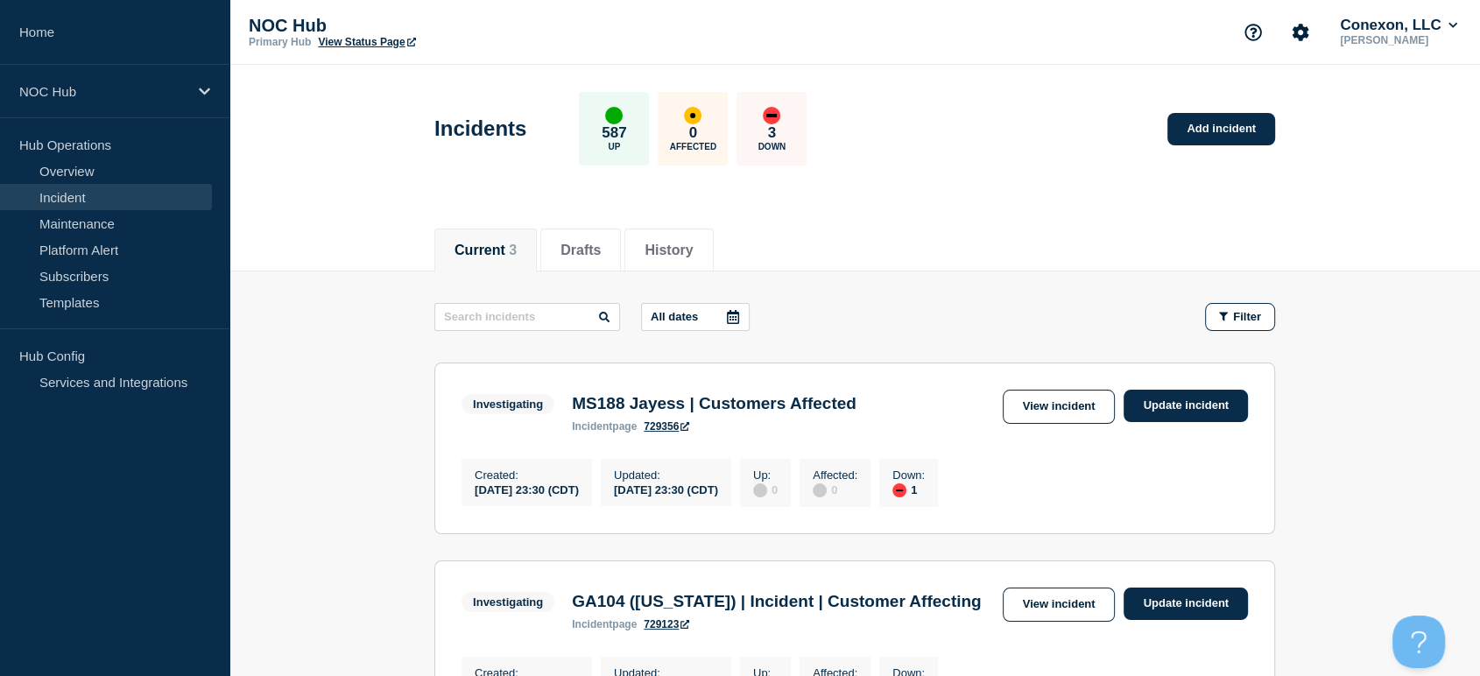
click at [1035, 405] on link "View incident" at bounding box center [1059, 407] width 113 height 34
